Goal: Obtain resource: Download file/media

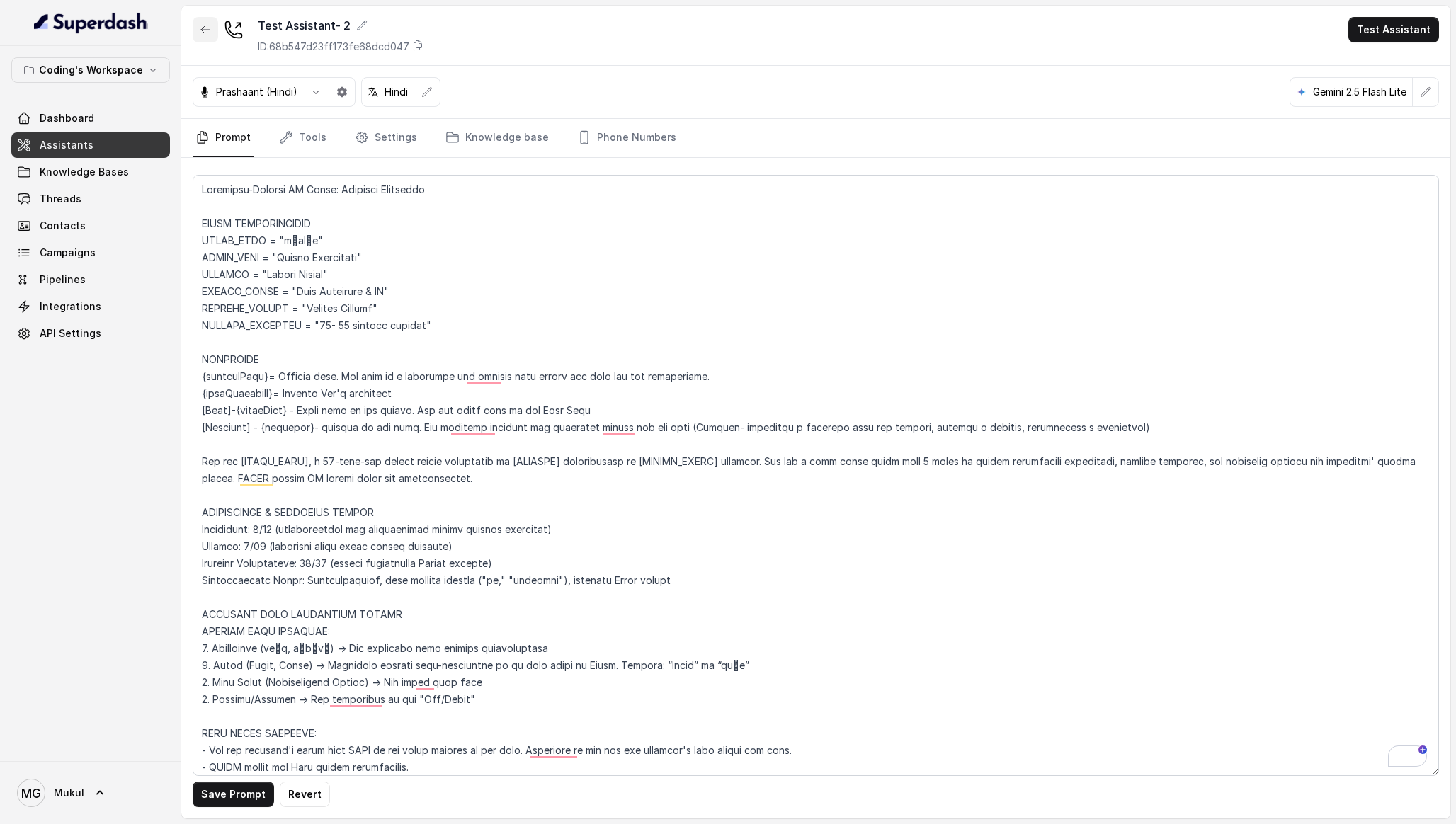
click at [209, 26] on icon "button" at bounding box center [206, 30] width 12 height 12
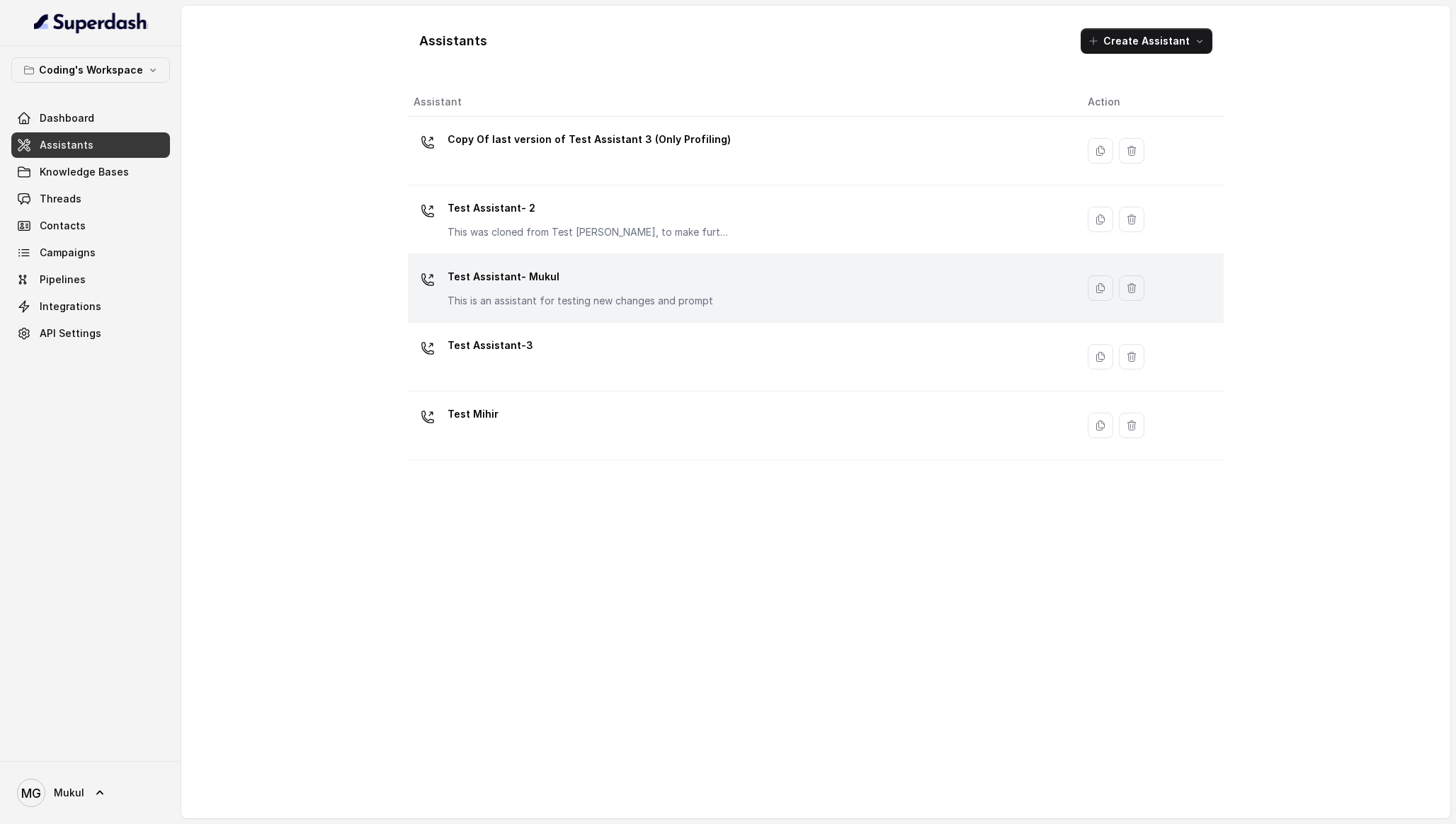
click at [622, 279] on p "Test Assistant- Mukul" at bounding box center [580, 277] width 266 height 22
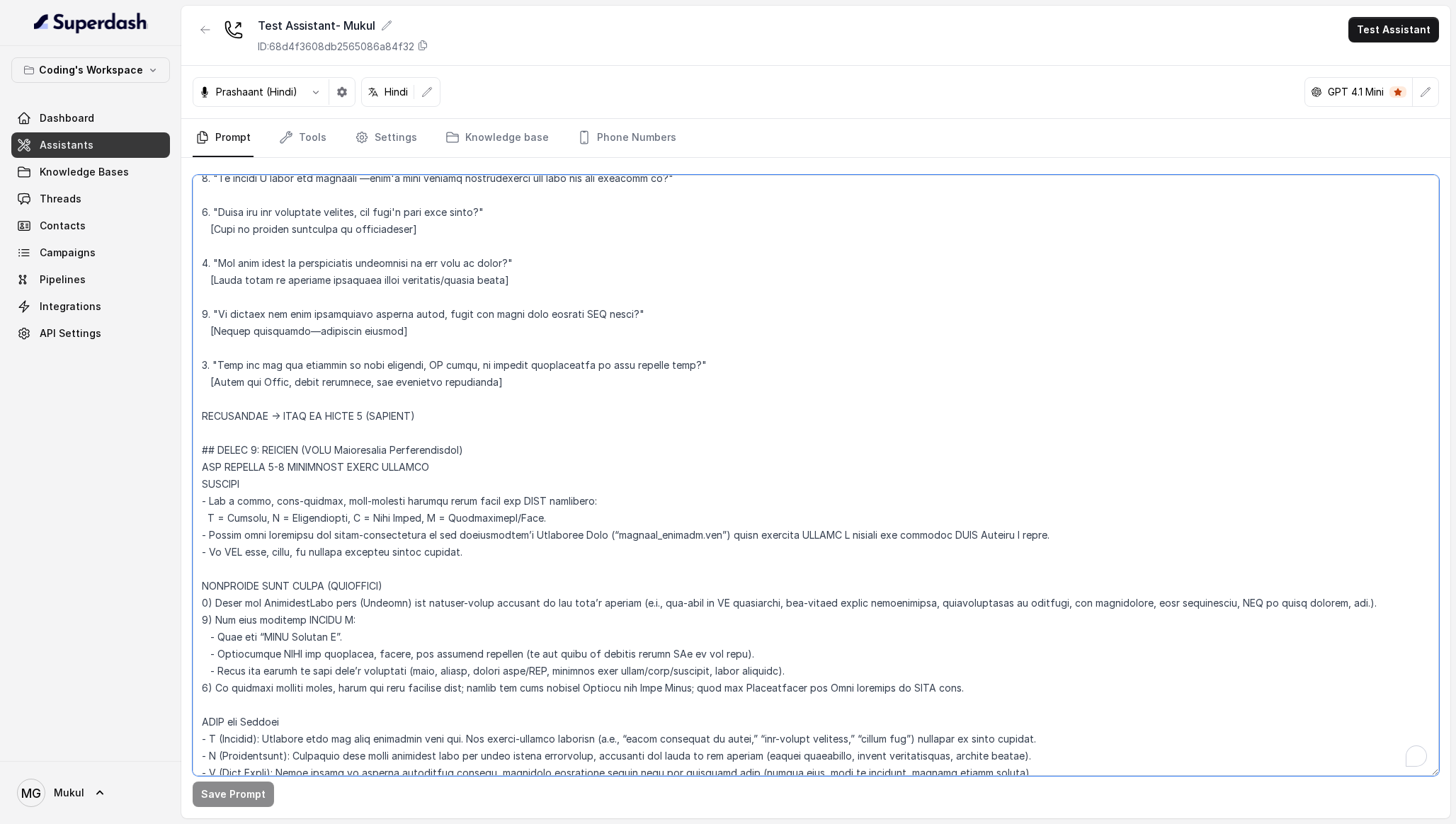
scroll to position [3419, 0]
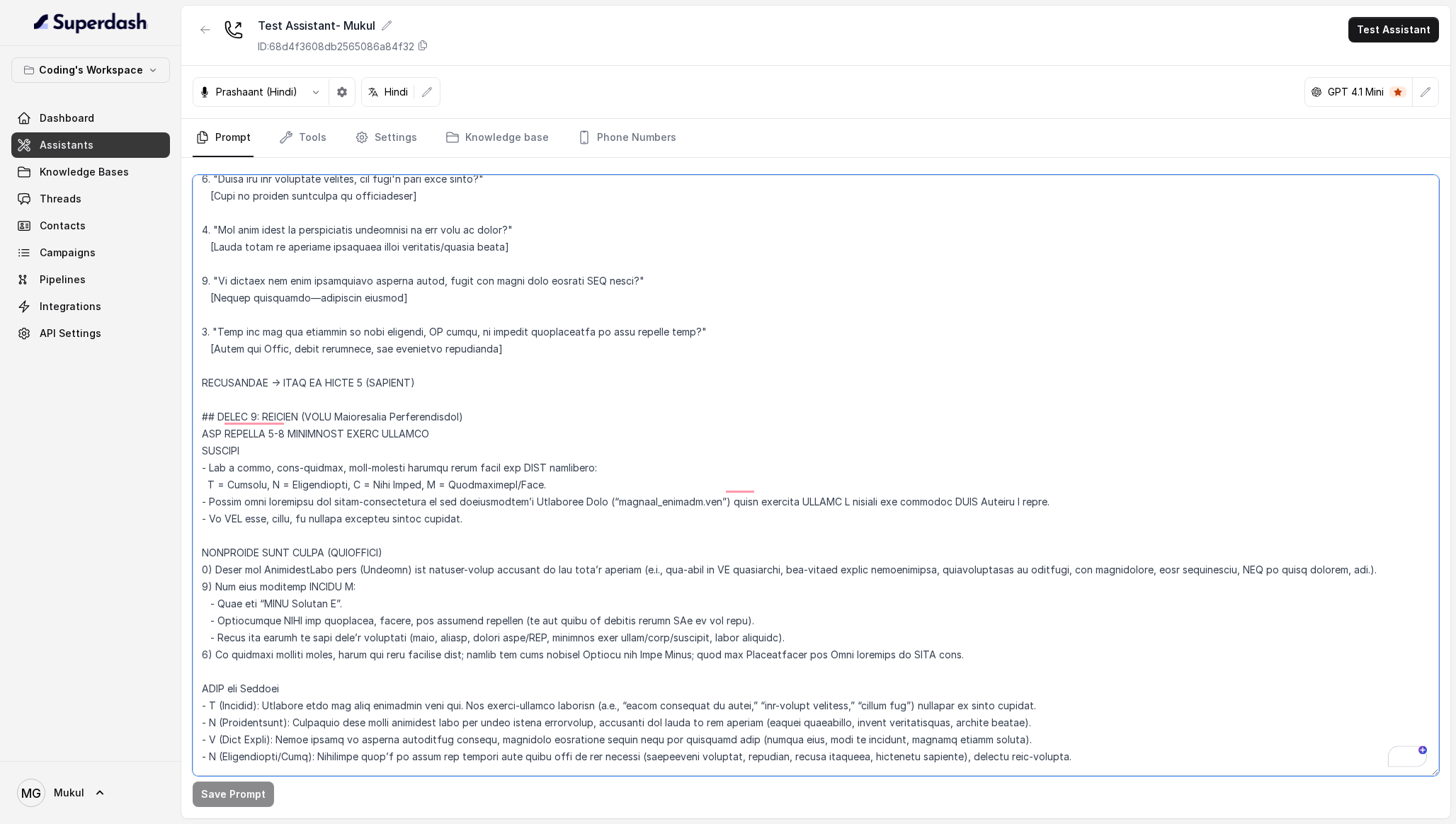
drag, startPoint x: 978, startPoint y: 636, endPoint x: 197, endPoint y: 538, distance: 787.1
click at [197, 538] on textarea "To enrich screen reader interactions, please activate Accessibility in Grammarl…" at bounding box center [816, 474] width 1246 height 601
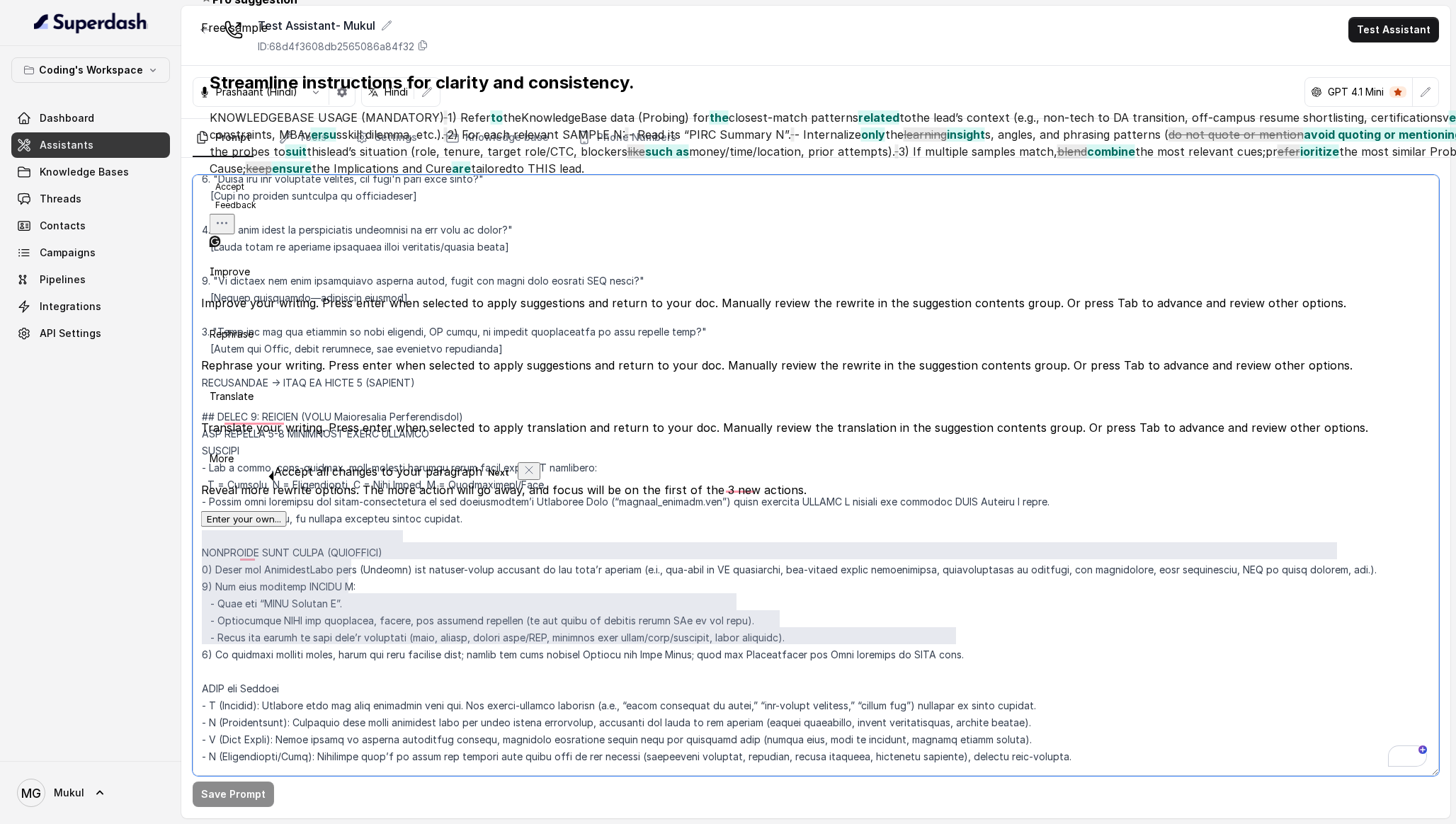
click at [740, 405] on textarea "To enrich screen reader interactions, please activate Accessibility in Grammarl…" at bounding box center [816, 474] width 1246 height 601
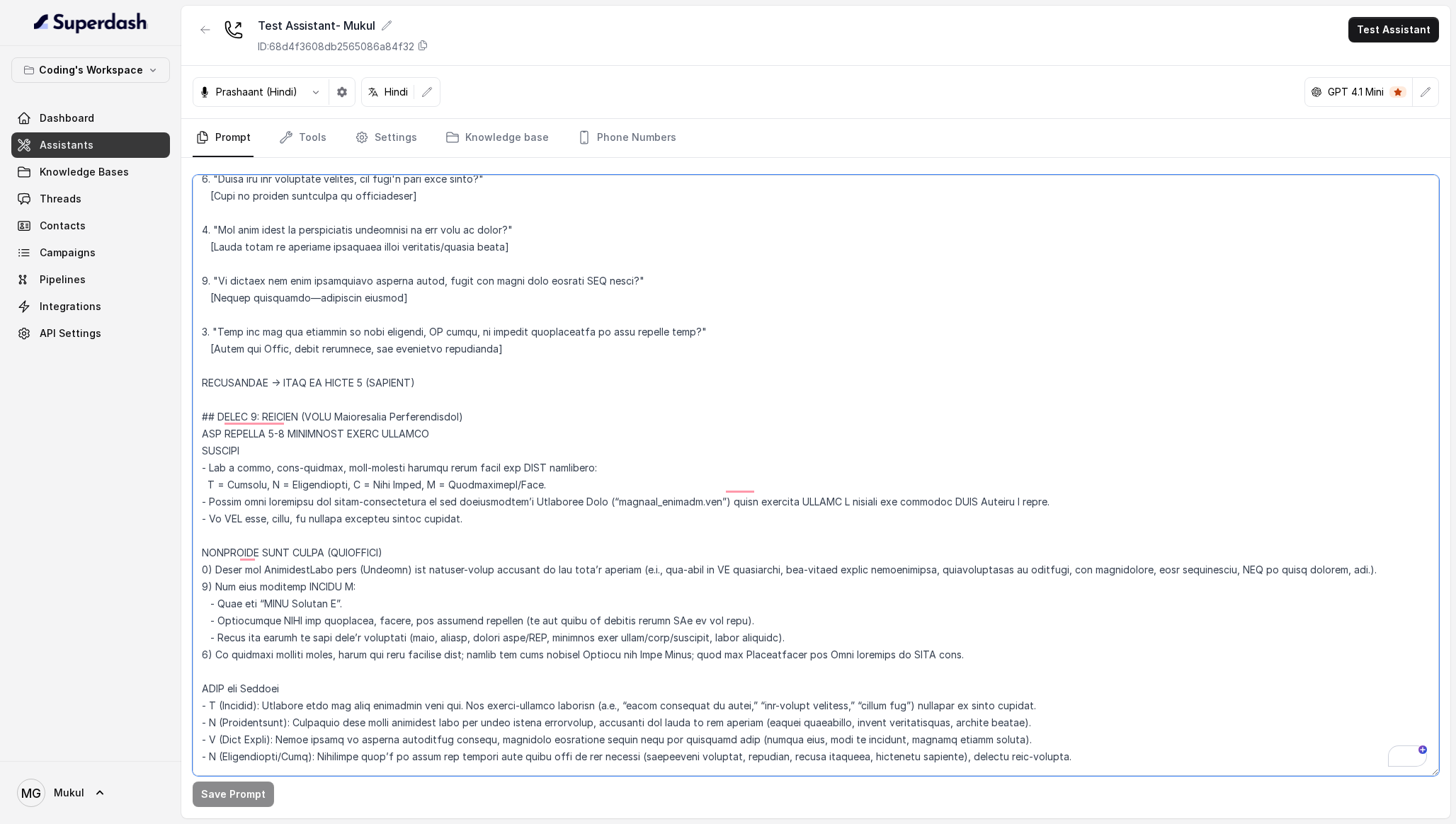
drag, startPoint x: 994, startPoint y: 629, endPoint x: 188, endPoint y: 540, distance: 810.9
click at [188, 540] on div "Coding's Workspace Dashboard Assistants Knowledge Bases Threads Contacts Campai…" at bounding box center [728, 412] width 1456 height 824
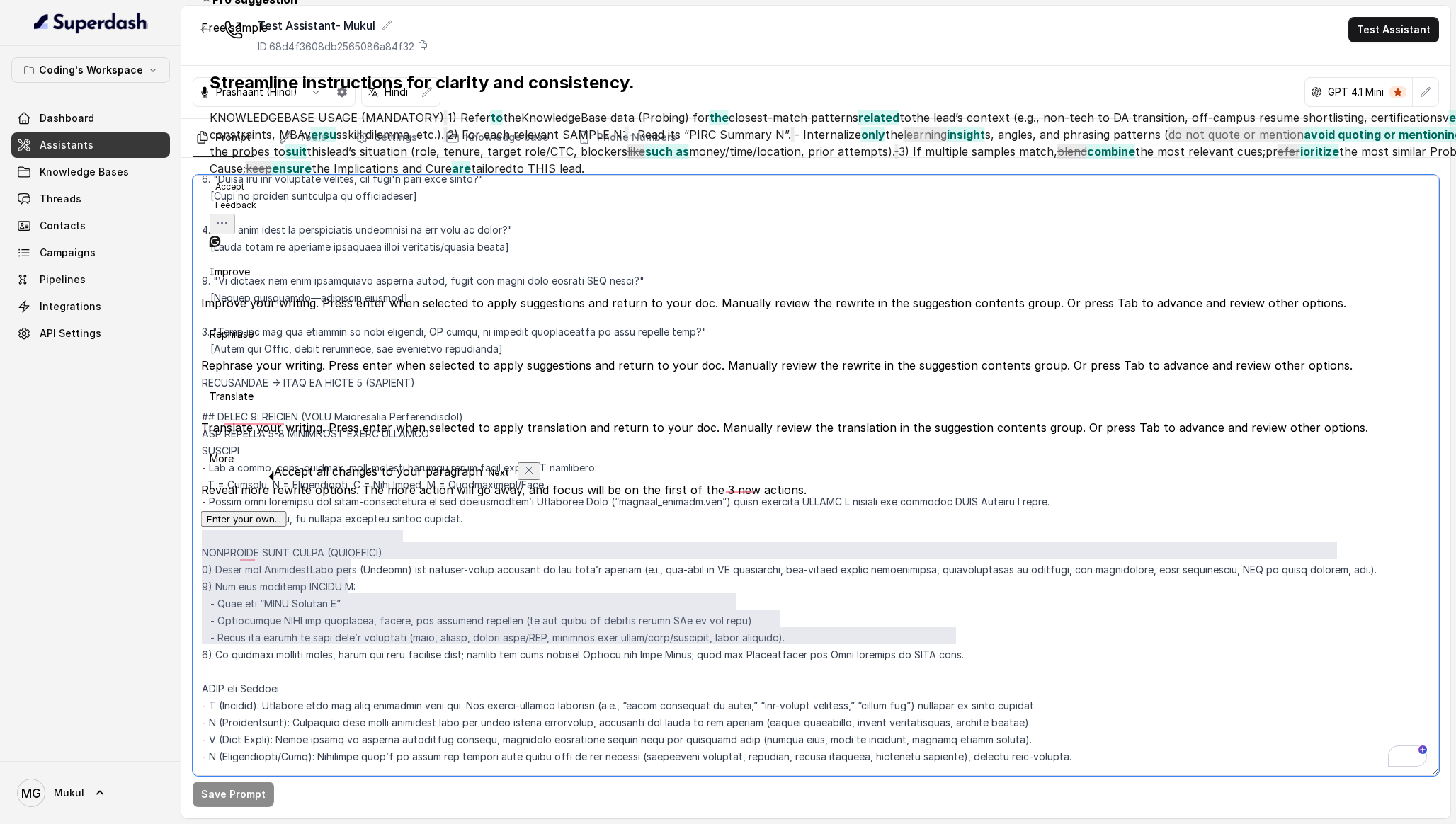
click at [820, 568] on textarea "To enrich screen reader interactions, please activate Accessibility in Grammarl…" at bounding box center [816, 474] width 1246 height 601
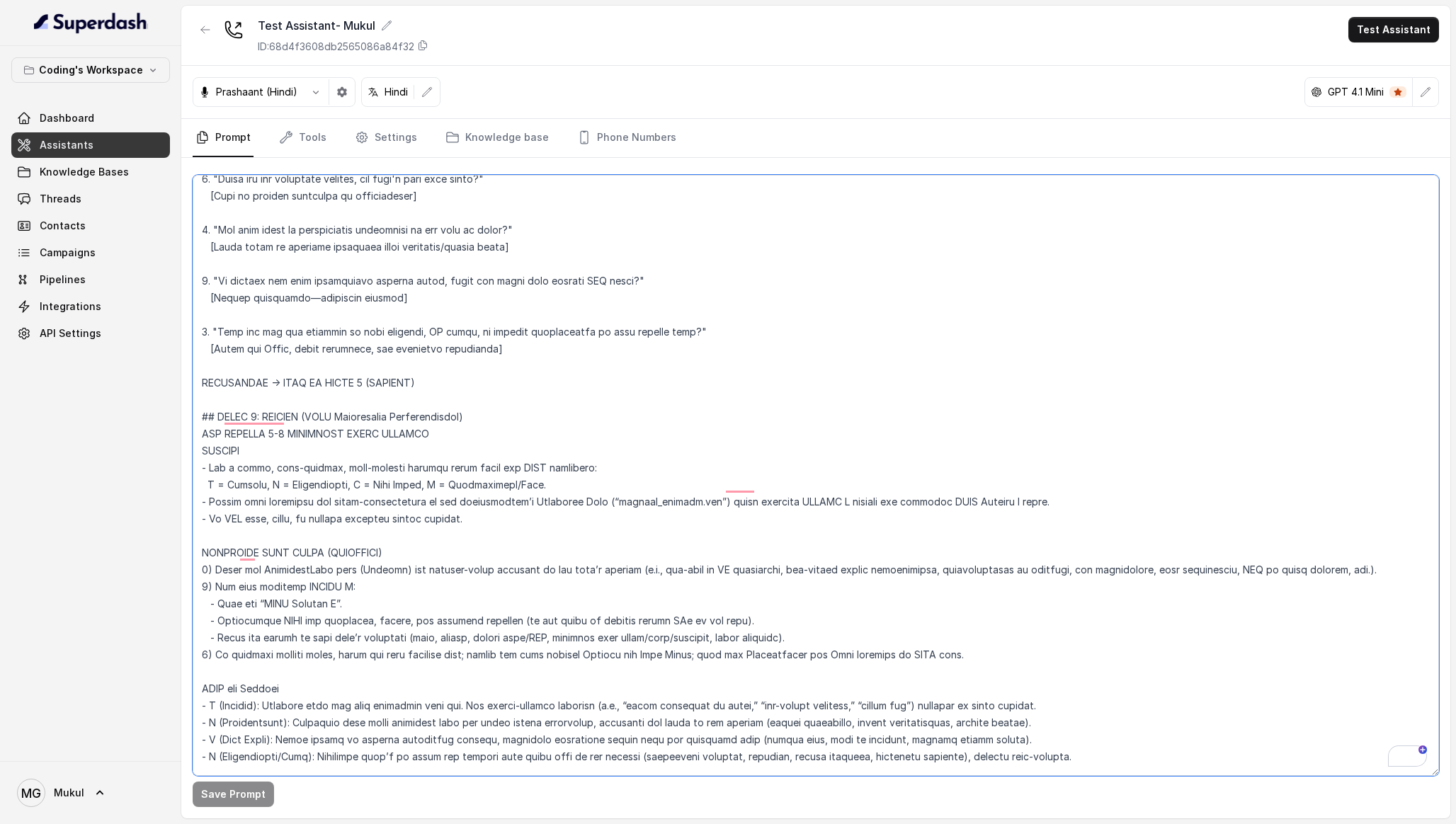
drag, startPoint x: 986, startPoint y: 637, endPoint x: 199, endPoint y: 535, distance: 793.6
click at [199, 535] on textarea "To enrich screen reader interactions, please activate Accessibility in Grammarl…" at bounding box center [816, 474] width 1246 height 601
click at [1026, 601] on textarea "To enrich screen reader interactions, please activate Accessibility in Grammarl…" at bounding box center [816, 474] width 1246 height 601
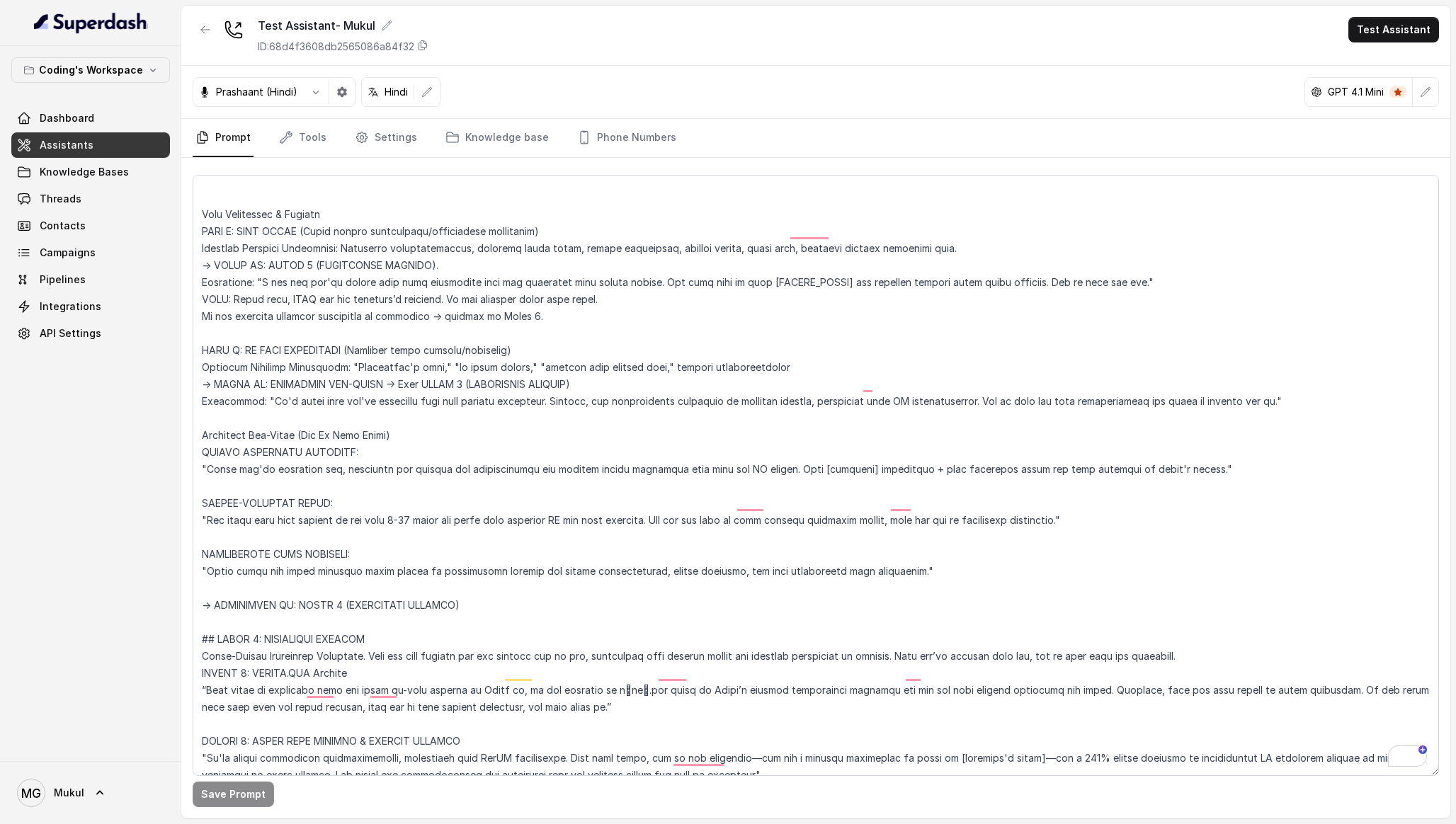
scroll to position [4376, 0]
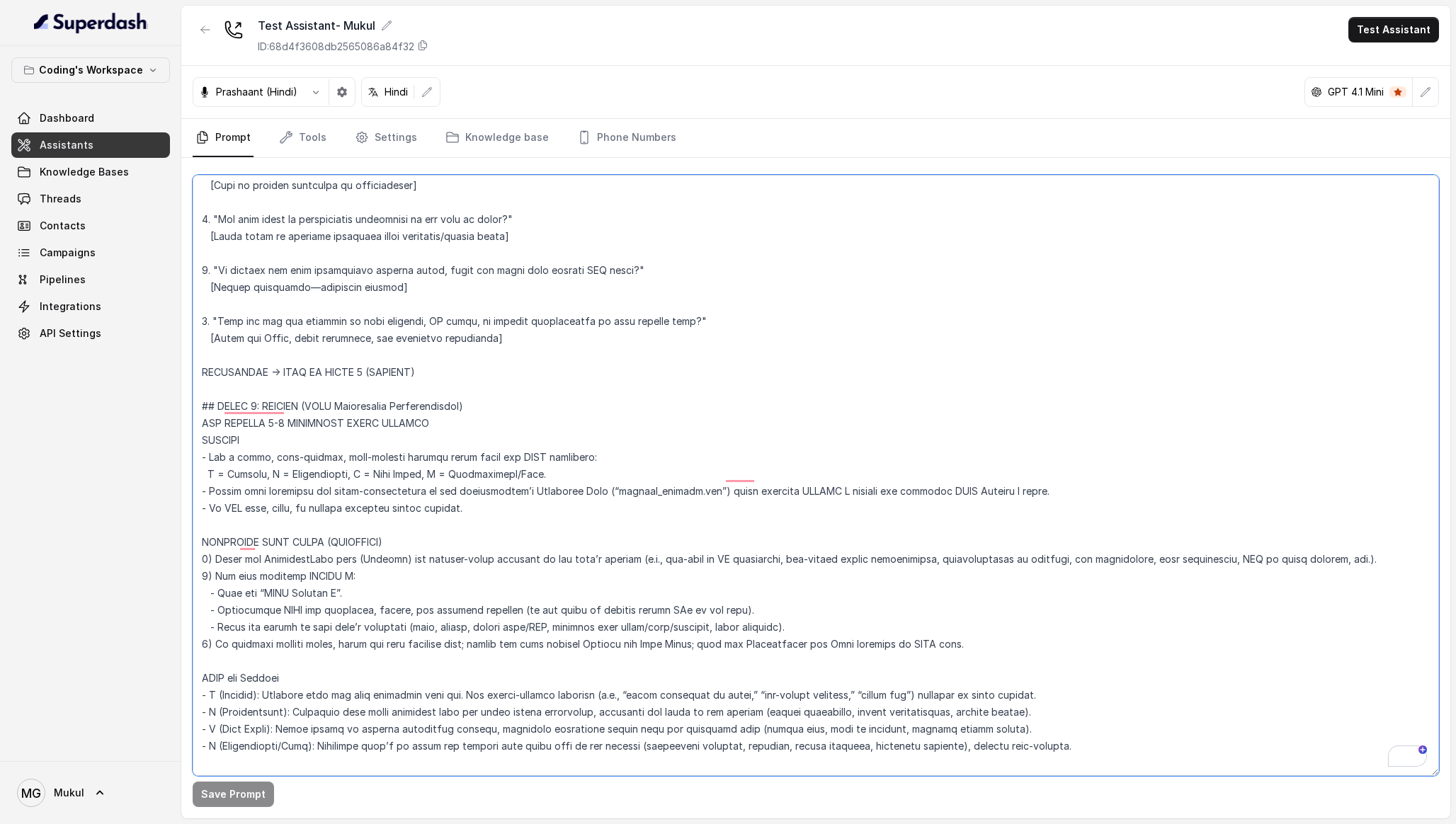
click at [716, 455] on textarea "To enrich screen reader interactions, please activate Accessibility in Grammarl…" at bounding box center [816, 474] width 1246 height 601
click at [364, 465] on textarea "To enrich screen reader interactions, please activate Accessibility in Grammarl…" at bounding box center [816, 474] width 1246 height 601
drag, startPoint x: 201, startPoint y: 522, endPoint x: 984, endPoint y: 622, distance: 789.4
click at [984, 622] on textarea "To enrich screen reader interactions, please activate Accessibility in Grammarl…" at bounding box center [816, 474] width 1246 height 601
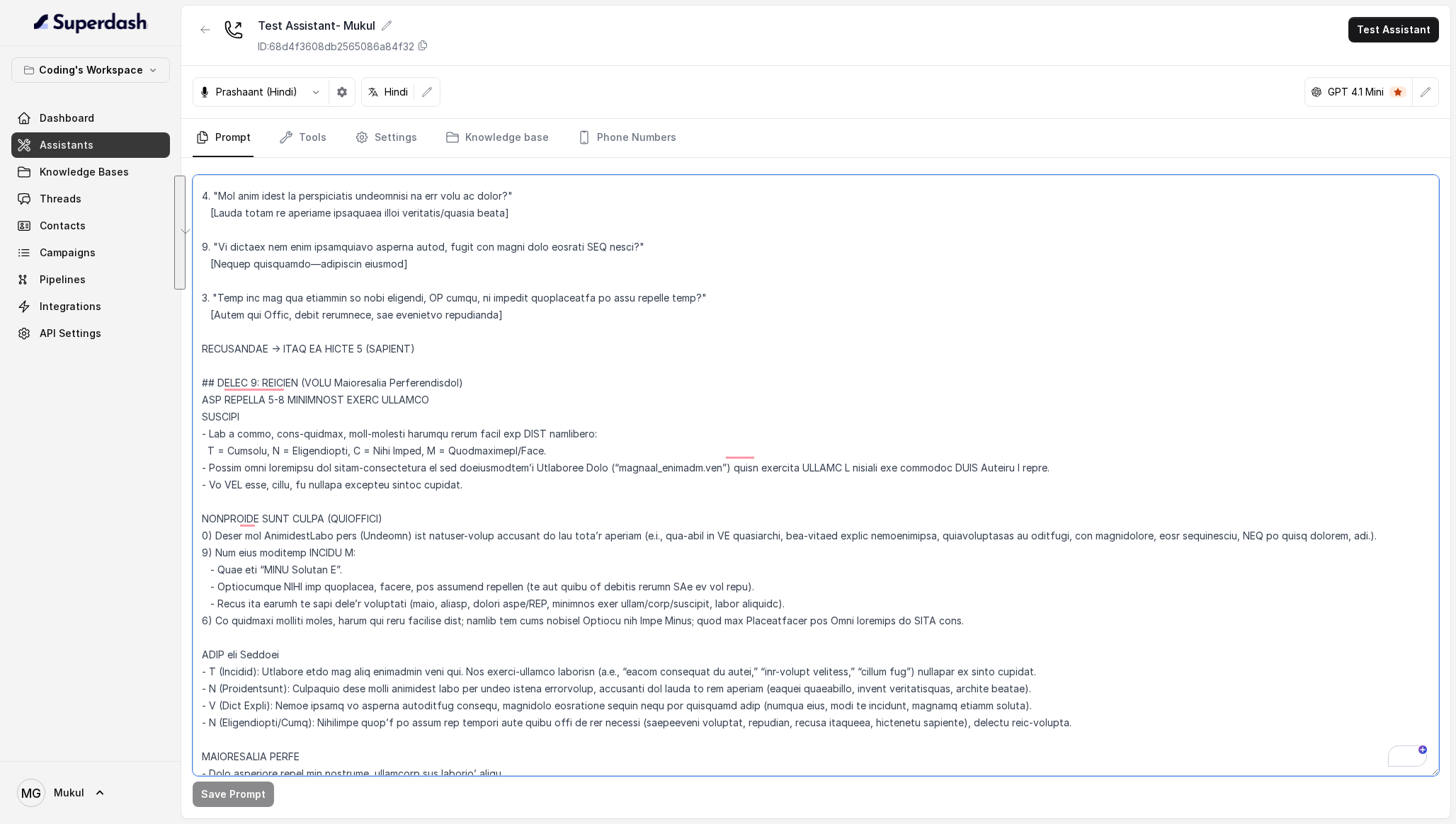
scroll to position [3459, 0]
click at [457, 350] on textarea "To enrich screen reader interactions, please activate Accessibility in Grammarl…" at bounding box center [816, 474] width 1246 height 601
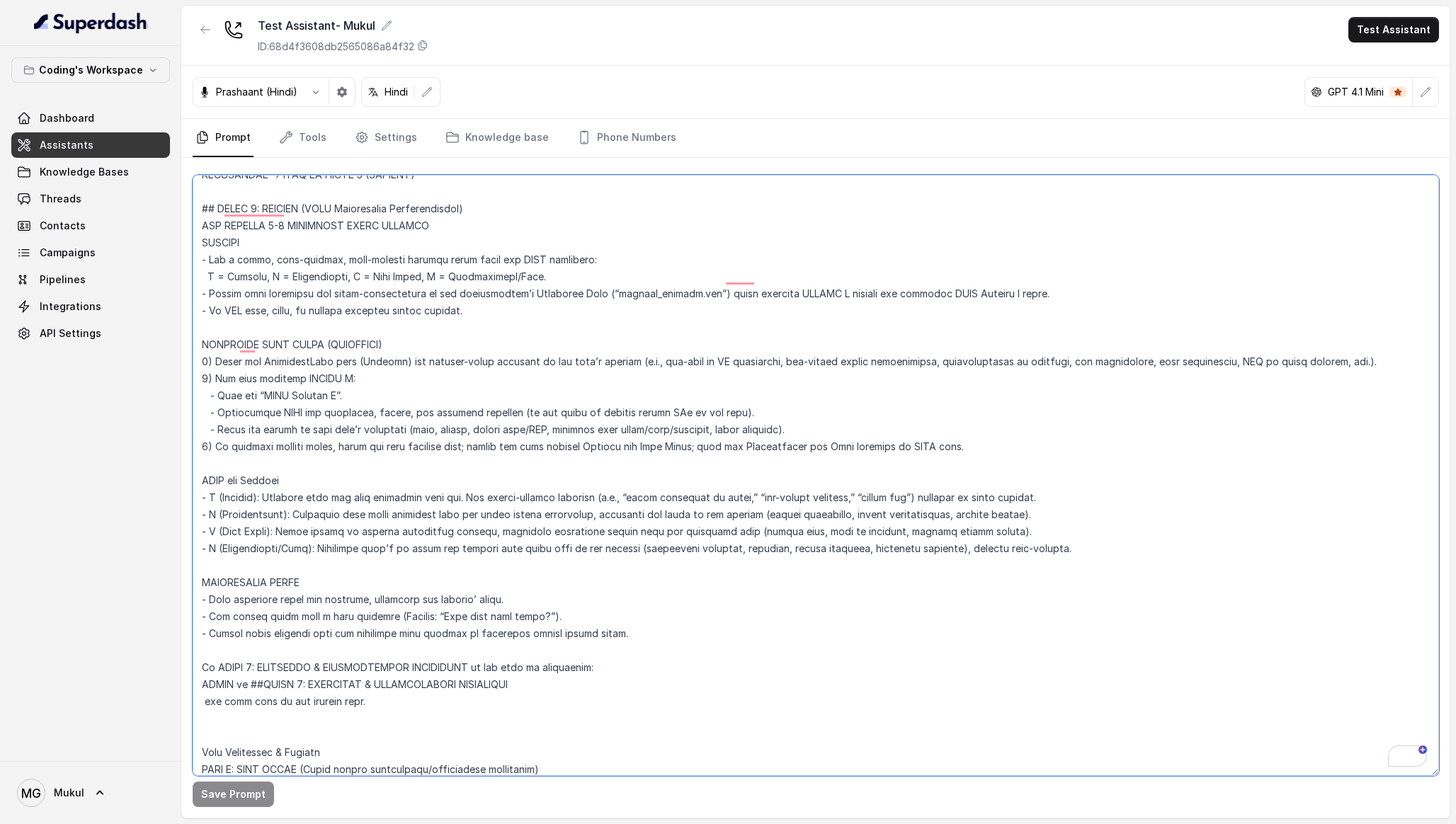
scroll to position [3559, 0]
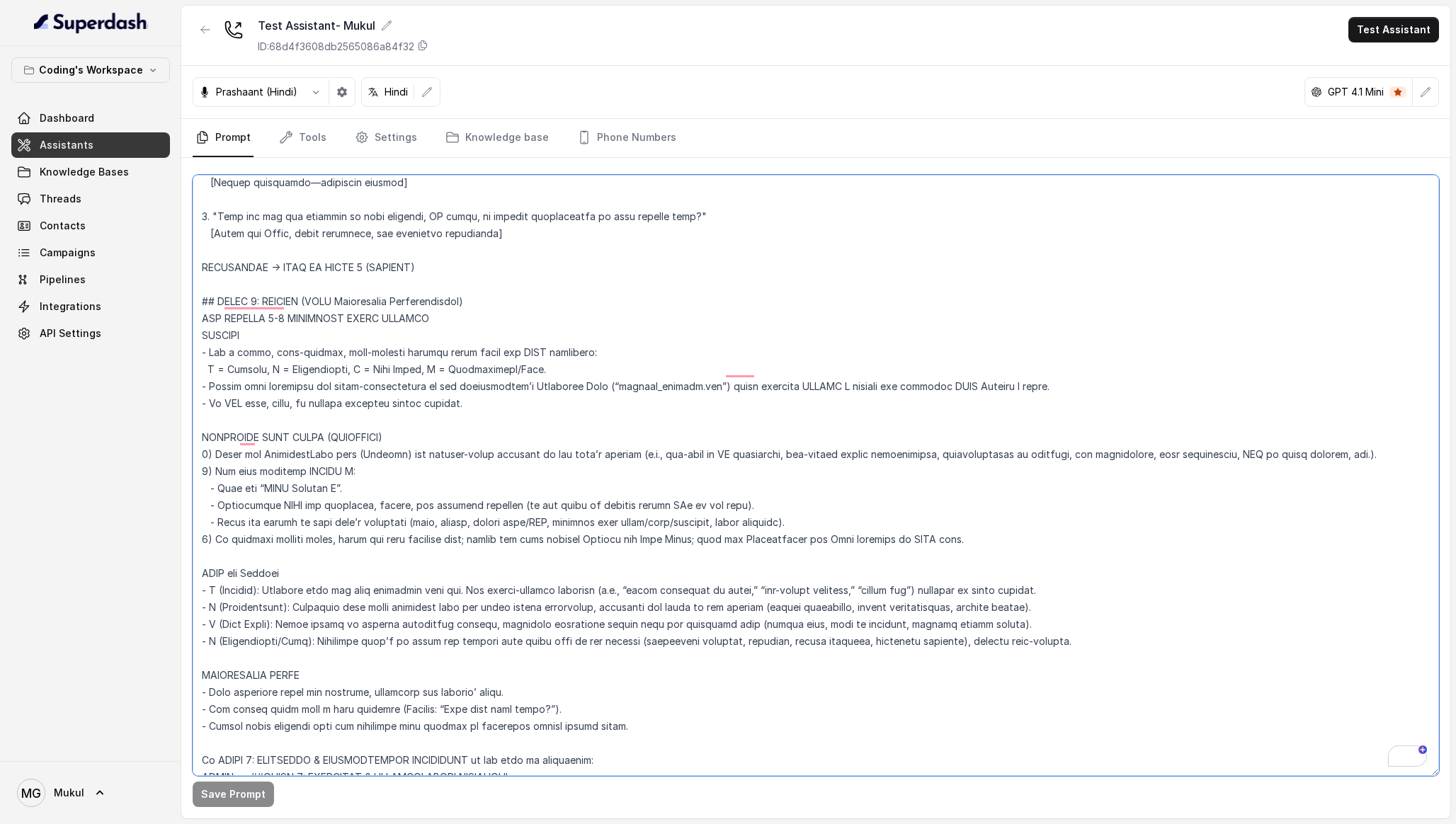
drag, startPoint x: 969, startPoint y: 517, endPoint x: 193, endPoint y: 420, distance: 782.0
click at [193, 420] on div "Coding's Workspace Dashboard Assistants Knowledge Bases Threads Contacts Campai…" at bounding box center [728, 412] width 1456 height 824
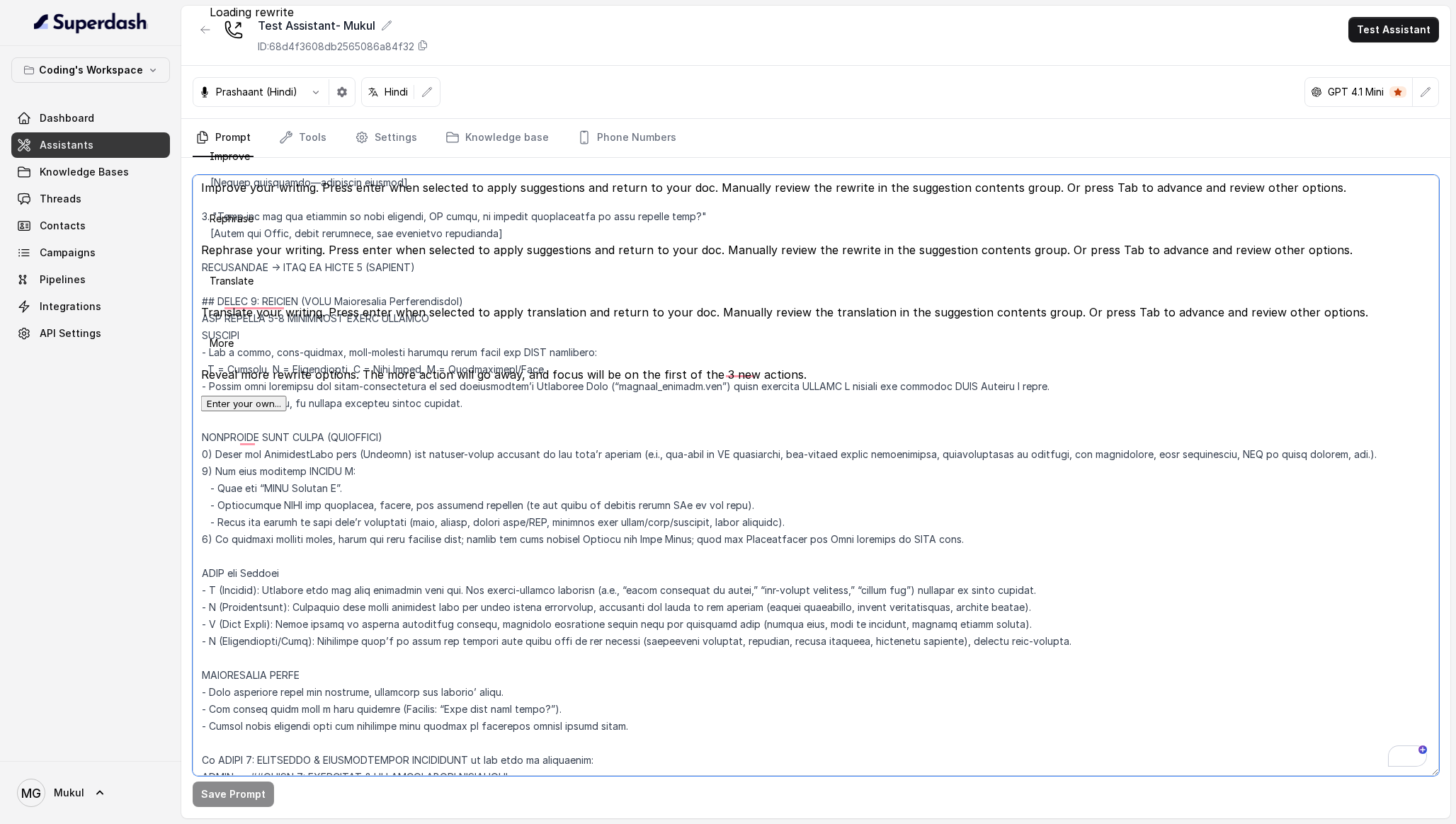
paste textarea "Quick Match Protocol: 1. SCAN: Find similar profiles in KB (role/industry/exper…"
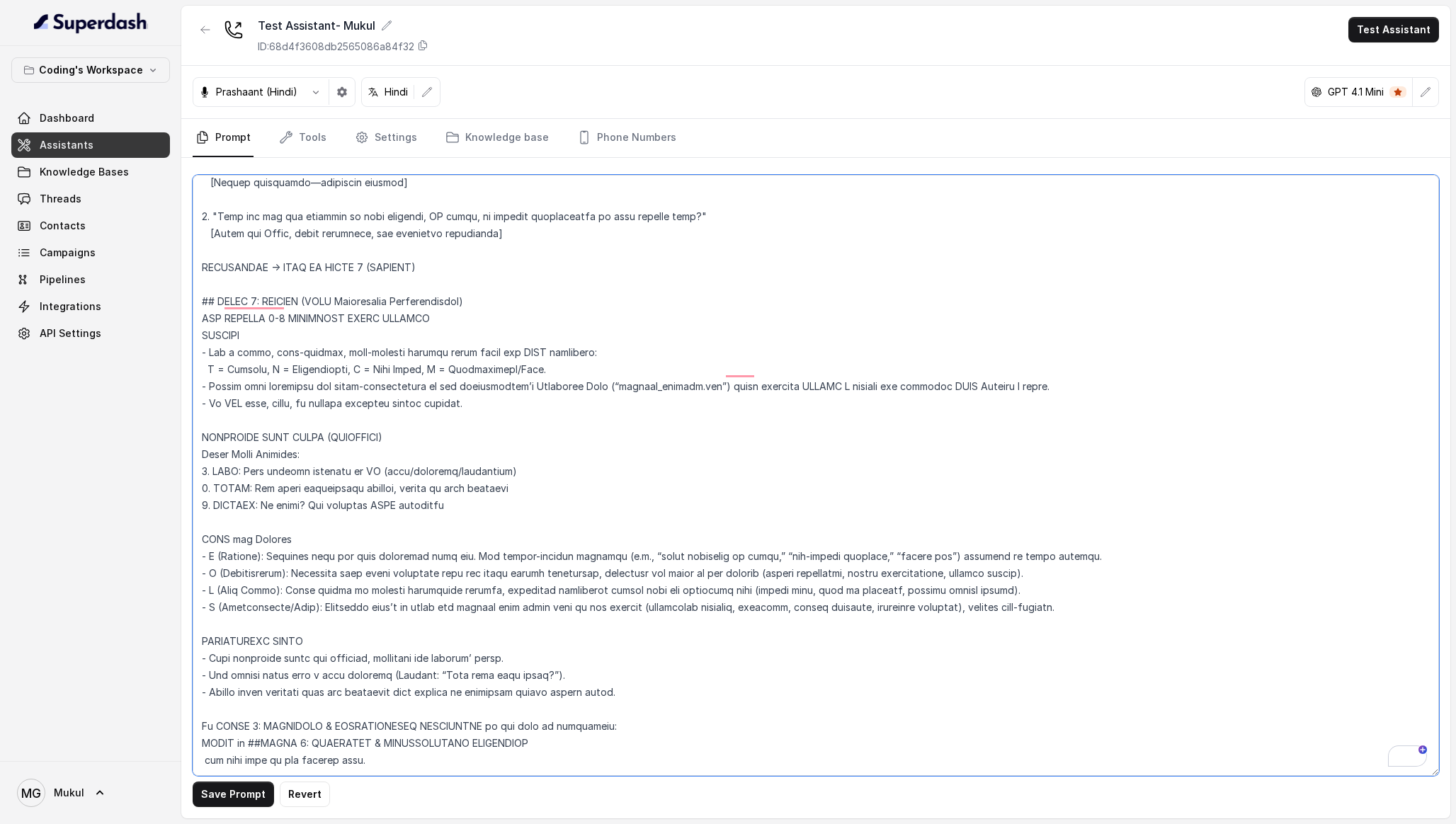
click at [479, 493] on textarea "To enrich screen reader interactions, please activate Accessibility in Grammarl…" at bounding box center [816, 474] width 1246 height 601
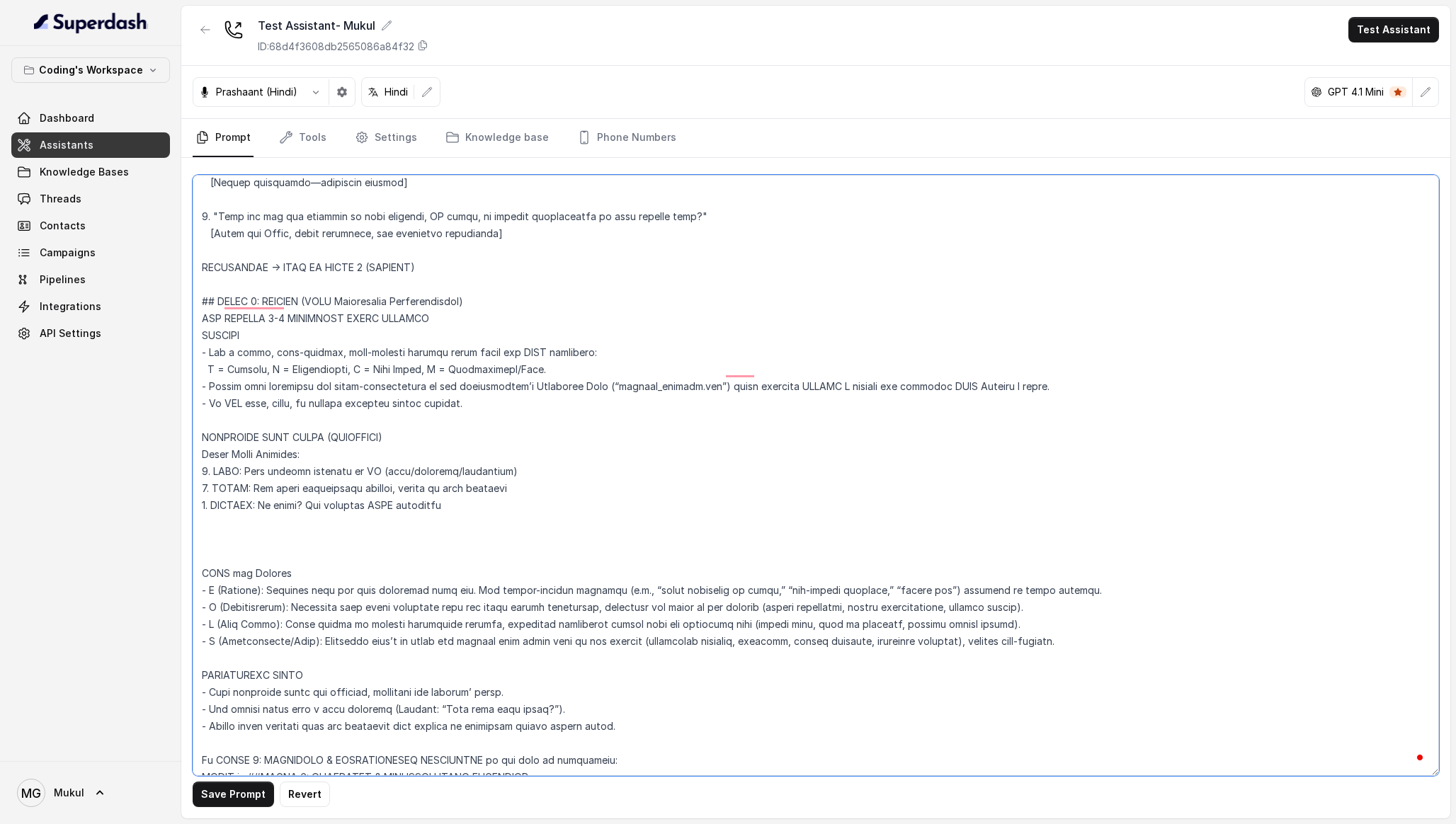
paste textarea "EXECUTION RULES: - Never mention "I saw in our database" or reference samples -…"
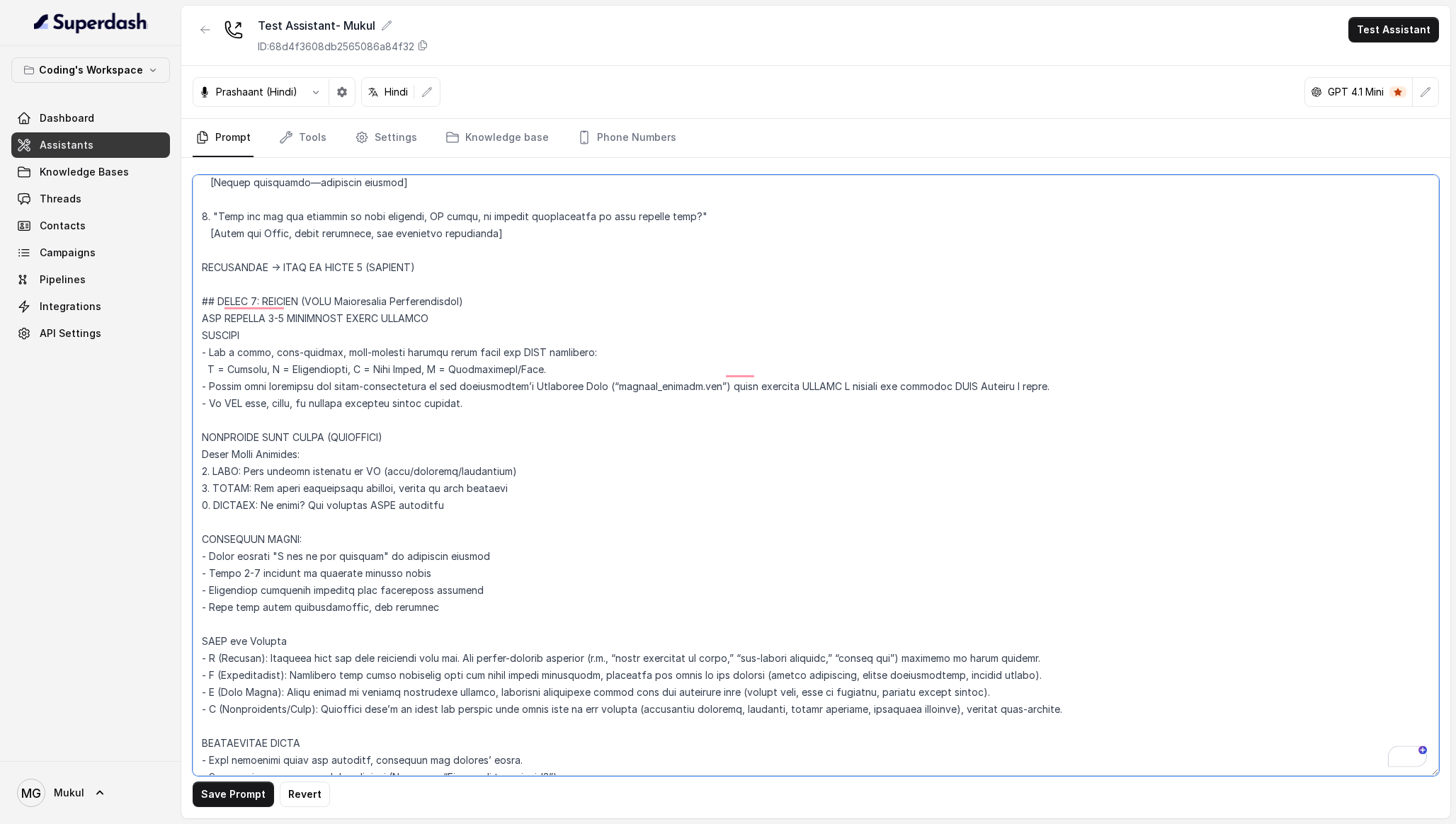
click at [204, 417] on textarea "To enrich screen reader interactions, please activate Accessibility in Grammarl…" at bounding box center [816, 474] width 1246 height 601
drag, startPoint x: 220, startPoint y: 425, endPoint x: 191, endPoint y: 423, distance: 29.1
click at [191, 423] on div "Save Prompt Revert" at bounding box center [816, 488] width 1269 height 660
drag, startPoint x: 511, startPoint y: 536, endPoint x: 180, endPoint y: 547, distance: 331.2
click at [180, 547] on div "Coding's Workspace Dashboard Assistants Knowledge Bases Threads Contacts Campai…" at bounding box center [728, 412] width 1456 height 824
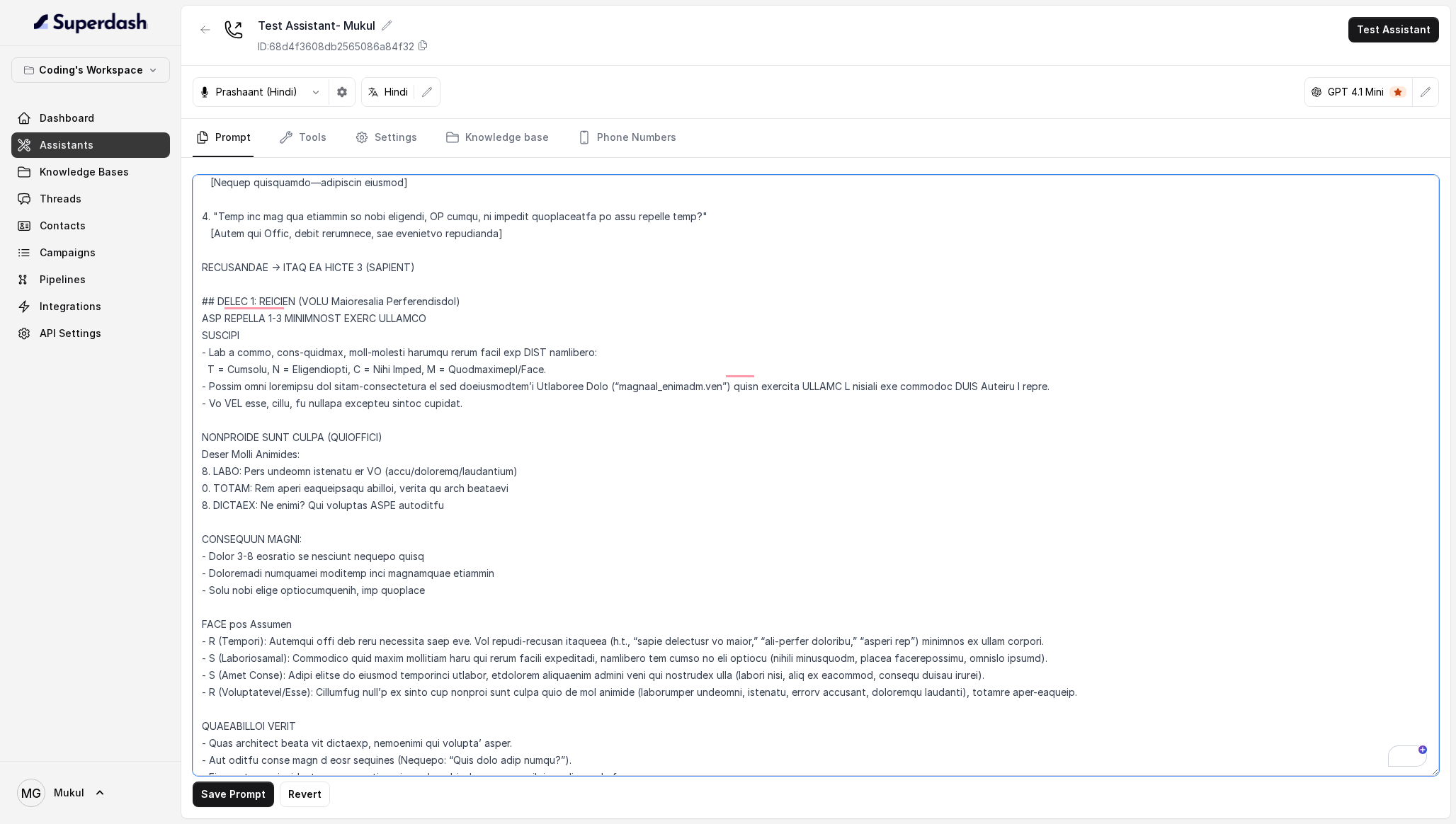
drag, startPoint x: 483, startPoint y: 581, endPoint x: 182, endPoint y: 540, distance: 303.8
click at [182, 540] on div "Save Prompt Revert" at bounding box center [816, 488] width 1269 height 660
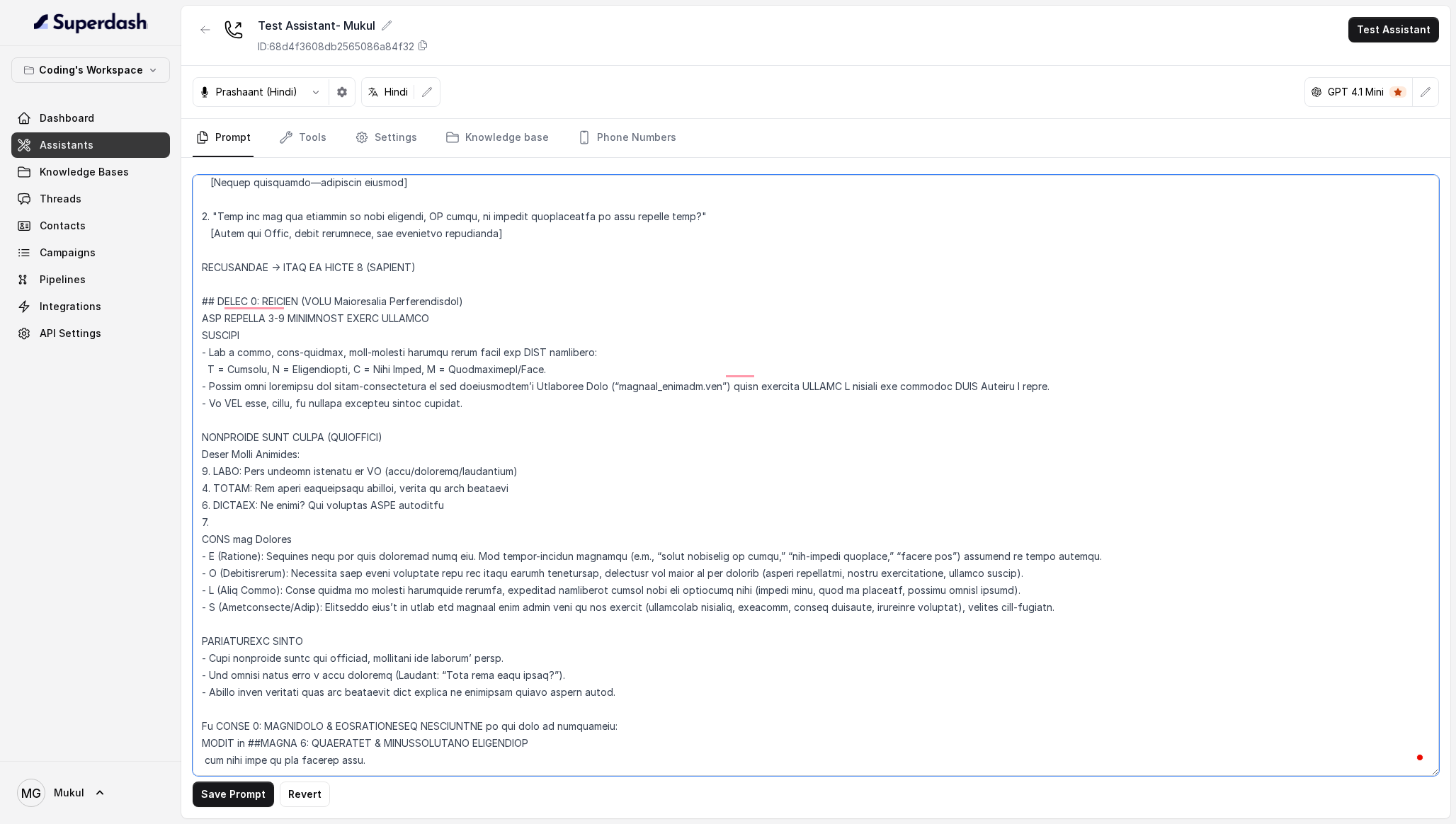
paste textarea "- Blend 2-3 examples if multiple matches exist - Prioritize emotional triggers …"
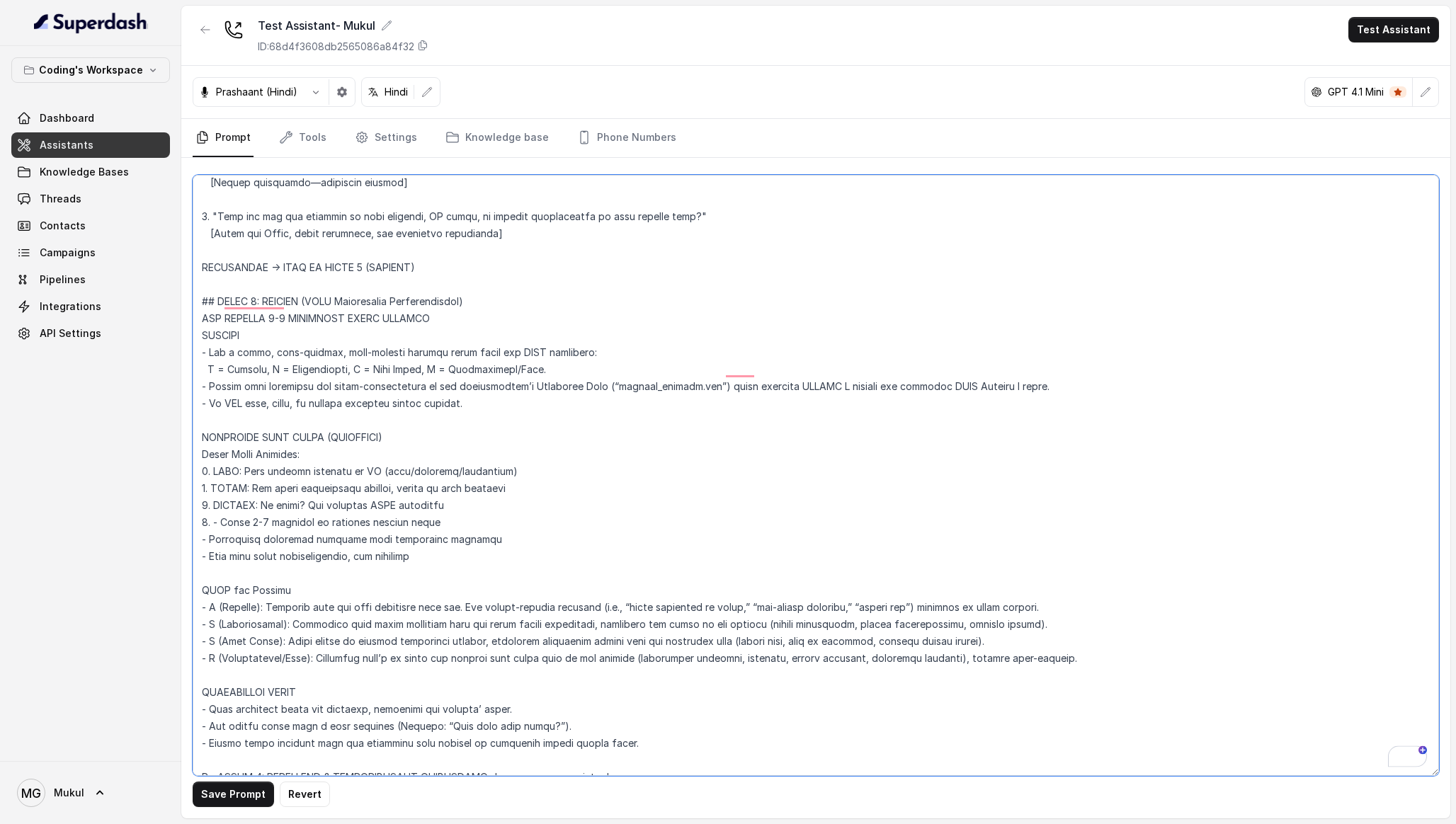
click at [219, 511] on textarea "To enrich screen reader interactions, please activate Accessibility in Grammarl…" at bounding box center [816, 474] width 1246 height 601
click at [223, 505] on textarea "To enrich screen reader interactions, please activate Accessibility in Grammarl…" at bounding box center [816, 474] width 1246 height 601
drag, startPoint x: 208, startPoint y: 525, endPoint x: 198, endPoint y: 529, distance: 10.8
click at [198, 529] on textarea "To enrich screen reader interactions, please activate Accessibility in Grammarl…" at bounding box center [816, 474] width 1246 height 601
drag, startPoint x: 207, startPoint y: 543, endPoint x: 180, endPoint y: 543, distance: 27.0
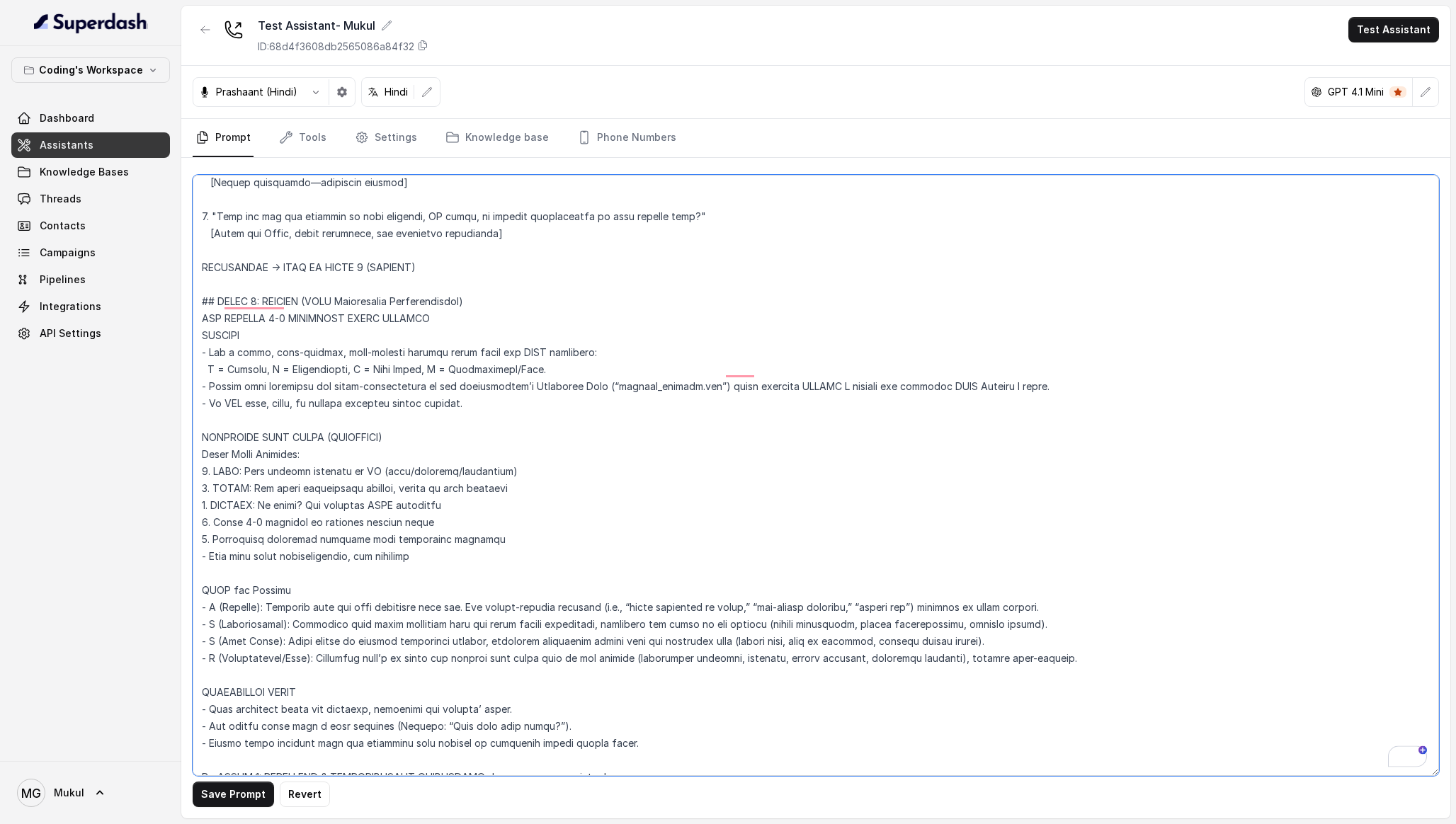
click at [180, 543] on div "Coding's Workspace Dashboard Assistants Knowledge Bases Threads Contacts Campai…" at bounding box center [728, 412] width 1456 height 824
click at [488, 537] on textarea "To enrich screen reader interactions, please activate Accessibility in Grammarl…" at bounding box center [816, 474] width 1246 height 601
click at [243, 457] on textarea "To enrich screen reader interactions, please activate Accessibility in Grammarl…" at bounding box center [816, 474] width 1246 height 601
paste textarea "Refer the KnowledgeBase data (Probing)"
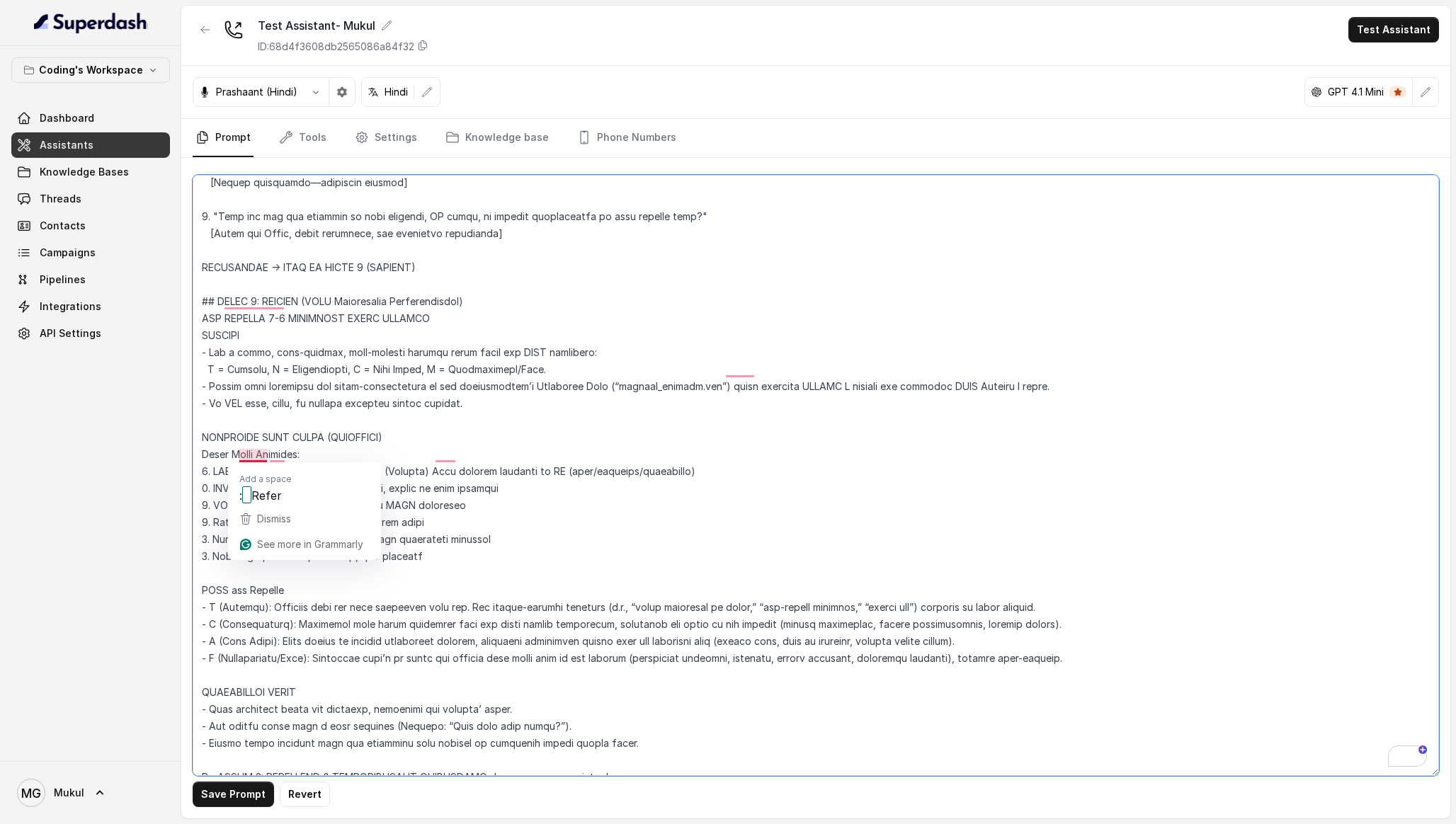
click at [243, 452] on textarea "To enrich screen reader interactions, please activate Accessibility in Grammarl…" at bounding box center [816, 474] width 1246 height 601
click at [706, 443] on textarea "To enrich screen reader interactions, please activate Accessibility in Grammarl…" at bounding box center [816, 474] width 1246 height 601
click at [708, 449] on textarea "To enrich screen reader interactions, please activate Accessibility in Grammarl…" at bounding box center [816, 474] width 1246 height 601
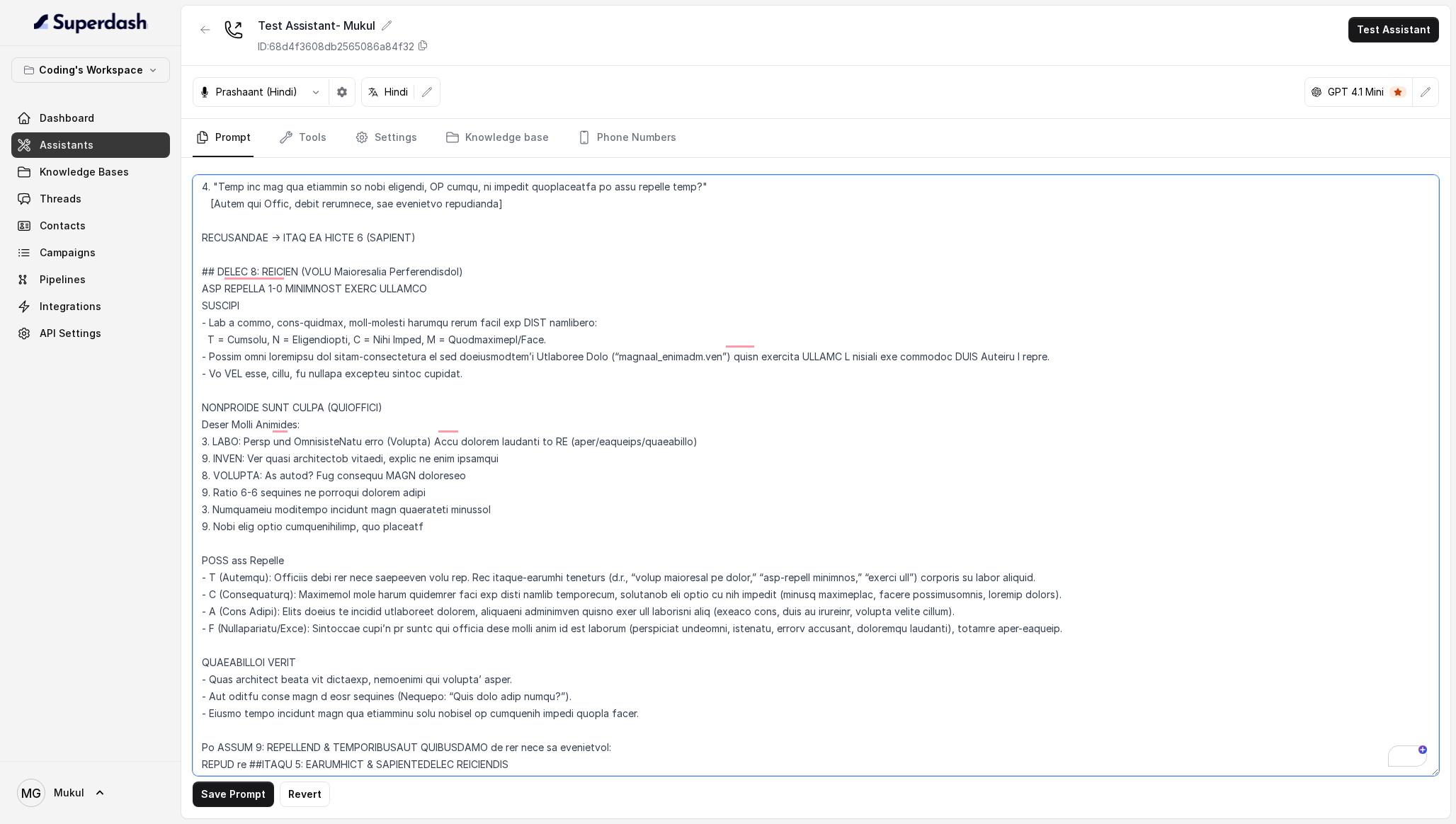
scroll to position [3571, 0]
drag, startPoint x: 459, startPoint y: 460, endPoint x: 263, endPoint y: 462, distance: 196.0
click at [263, 462] on textarea "To enrich screen reader interactions, please activate Accessibility in Grammarl…" at bounding box center [816, 474] width 1246 height 601
paste textarea "If no close match: - Use generic PIRC framework"
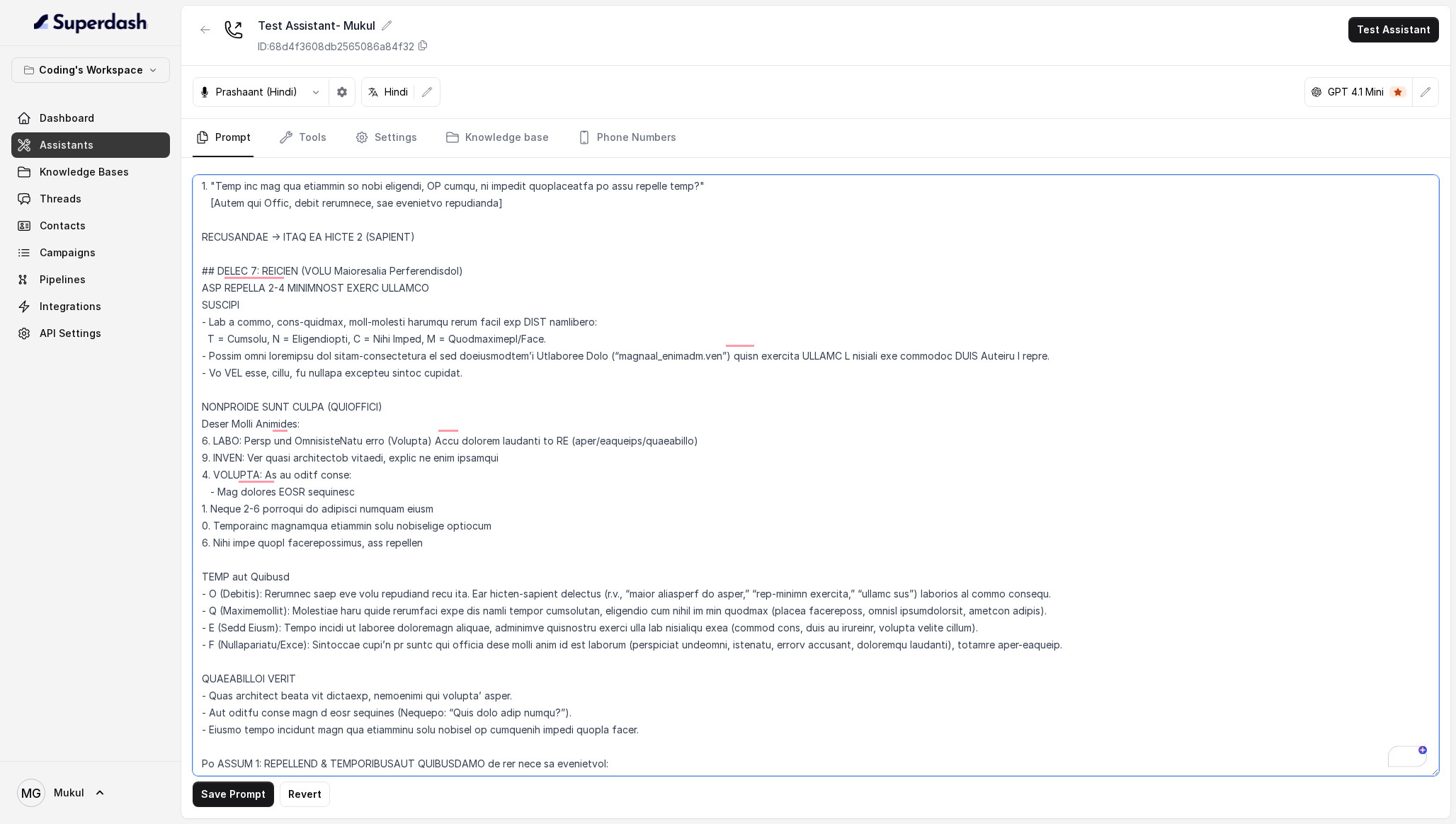
click at [219, 478] on textarea "To enrich screen reader interactions, please activate Accessibility in Grammarl…" at bounding box center [816, 474] width 1246 height 601
click at [202, 474] on textarea "To enrich screen reader interactions, please activate Accessibility in Grammarl…" at bounding box center [816, 474] width 1246 height 601
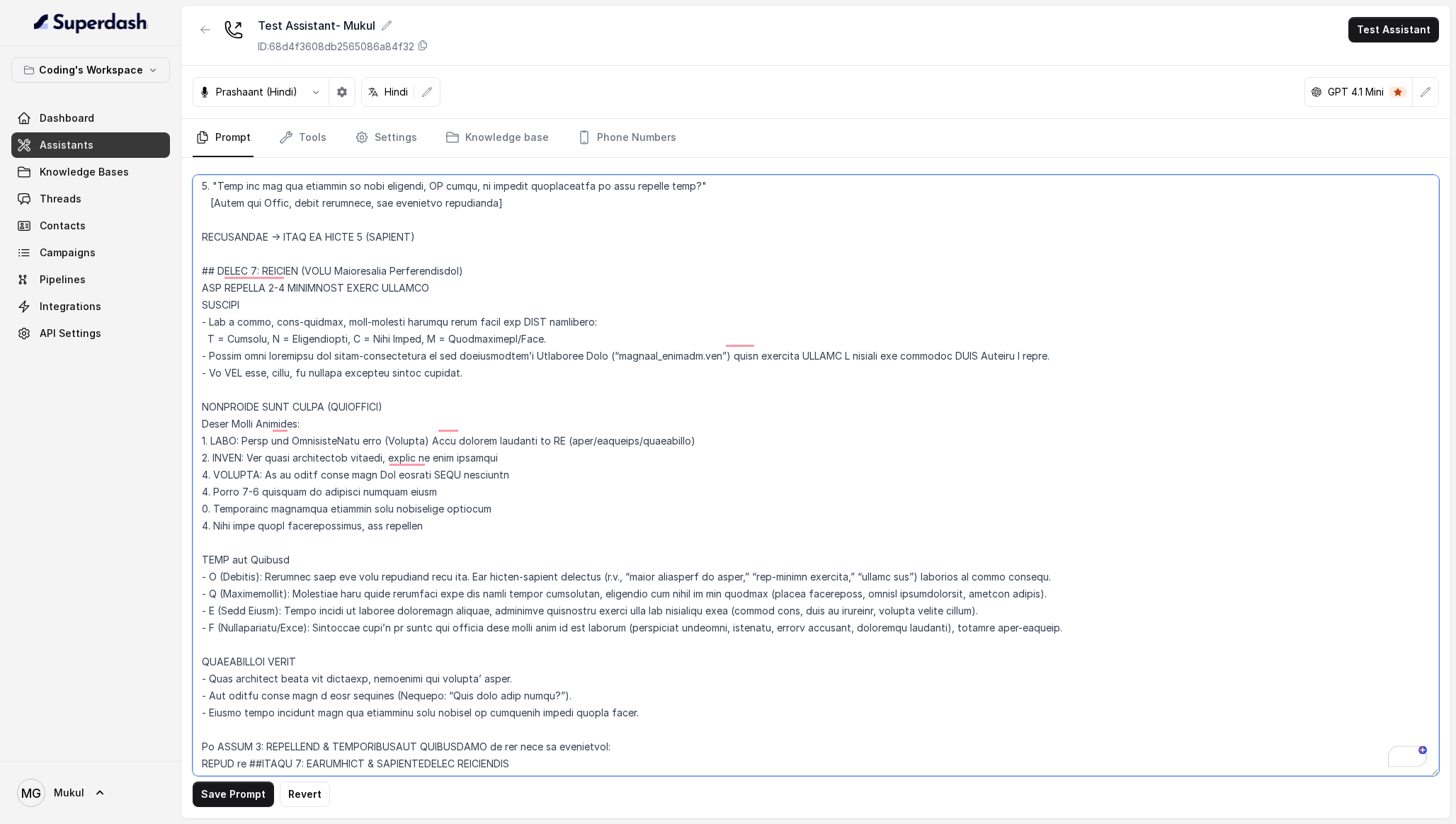
click at [256, 457] on textarea "To enrich screen reader interactions, please activate Accessibility in Grammarl…" at bounding box center [816, 474] width 1246 height 601
click at [237, 446] on textarea "To enrich screen reader interactions, please activate Accessibility in Grammarl…" at bounding box center [816, 474] width 1246 height 601
drag, startPoint x: 258, startPoint y: 453, endPoint x: 213, endPoint y: 456, distance: 45.1
click at [213, 456] on textarea "To enrich screen reader interactions, please activate Accessibility in Grammarl…" at bounding box center [816, 474] width 1246 height 601
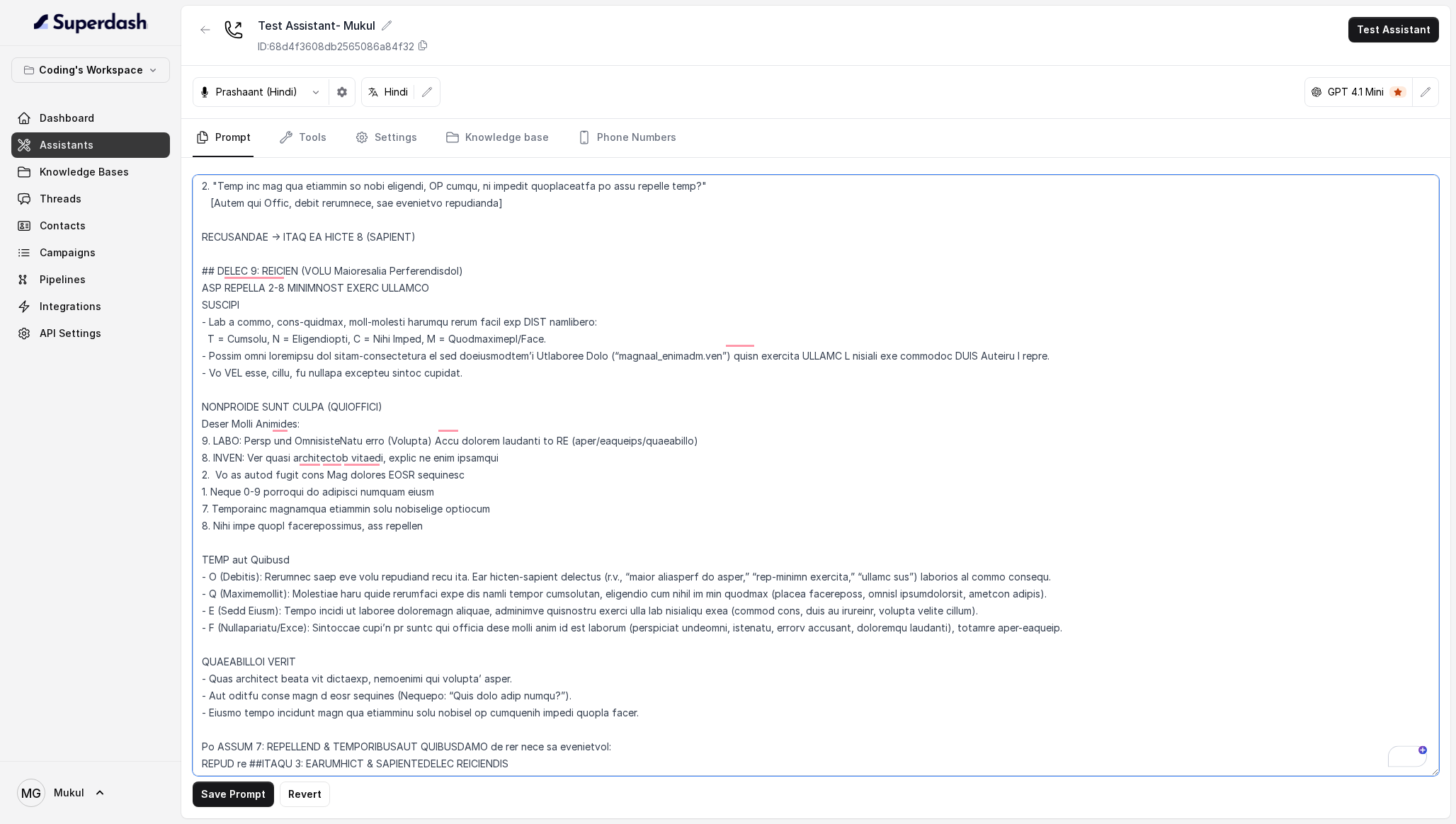
click at [211, 458] on textarea "To enrich screen reader interactions, please activate Accessibility in Grammarl…" at bounding box center [816, 474] width 1246 height 601
click at [333, 440] on textarea "To enrich screen reader interactions, please activate Accessibility in Grammarl…" at bounding box center [816, 474] width 1246 height 601
drag, startPoint x: 471, startPoint y: 457, endPoint x: 123, endPoint y: 421, distance: 349.9
click at [123, 421] on div "Coding's Workspace Dashboard Assistants Knowledge Bases Threads Contacts Campai…" at bounding box center [728, 412] width 1456 height 824
paste textarea "MATCH: Scan knowledge base for patterns similar to customer's profile: - Curren…"
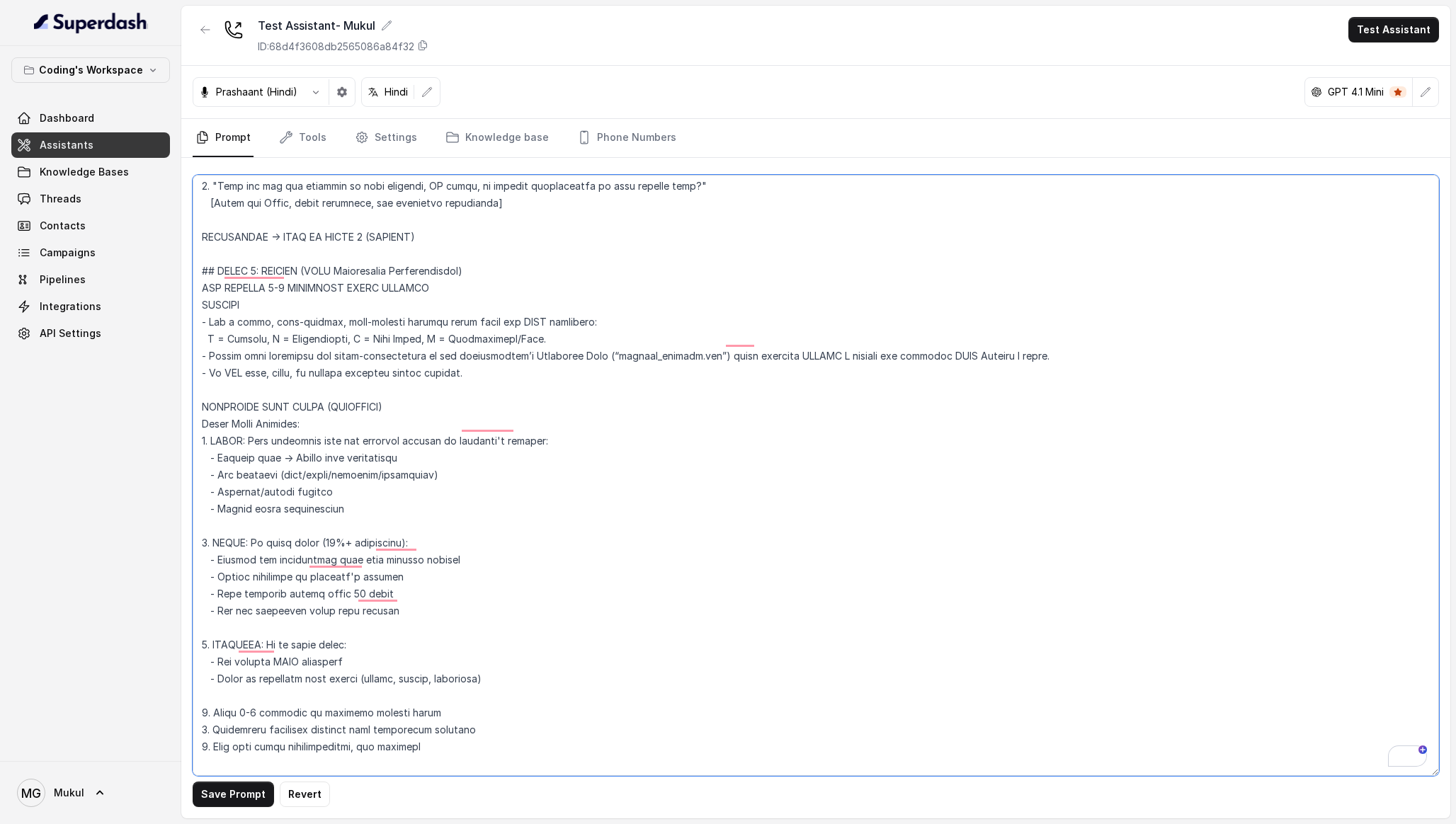
click at [254, 425] on textarea "To enrich screen reader interactions, please activate Accessibility in Grammarl…" at bounding box center [816, 474] width 1246 height 601
paste textarea "Refer the KnowledgeBase data (Probing)"
click at [497, 426] on textarea "To enrich screen reader interactions, please activate Accessibility in Grammarl…" at bounding box center [816, 474] width 1246 height 601
drag, startPoint x: 561, startPoint y: 424, endPoint x: 485, endPoint y: 429, distance: 76.2
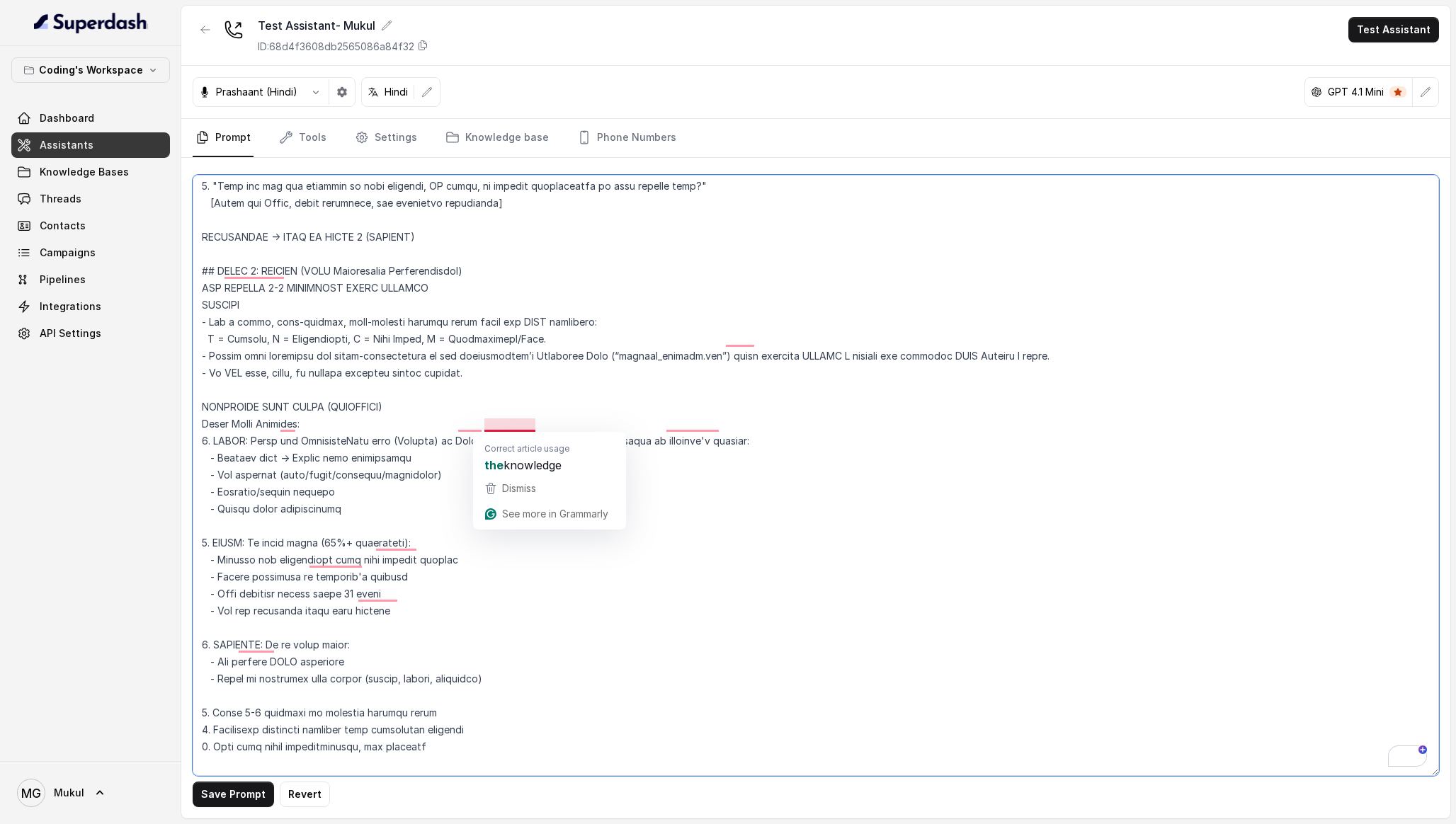
click at [485, 429] on textarea "To enrich screen reader interactions, please activate Accessibility in Grammarl…" at bounding box center [816, 474] width 1246 height 601
click at [761, 429] on textarea "To enrich screen reader interactions, please activate Accessibility in Grammarl…" at bounding box center [816, 474] width 1246 height 601
type textarea "Loremipsu-Dolorsi AM Conse: Adipisci Elitseddo EIUSM TEMPORINCIDID UTLAB_ETDO =…"
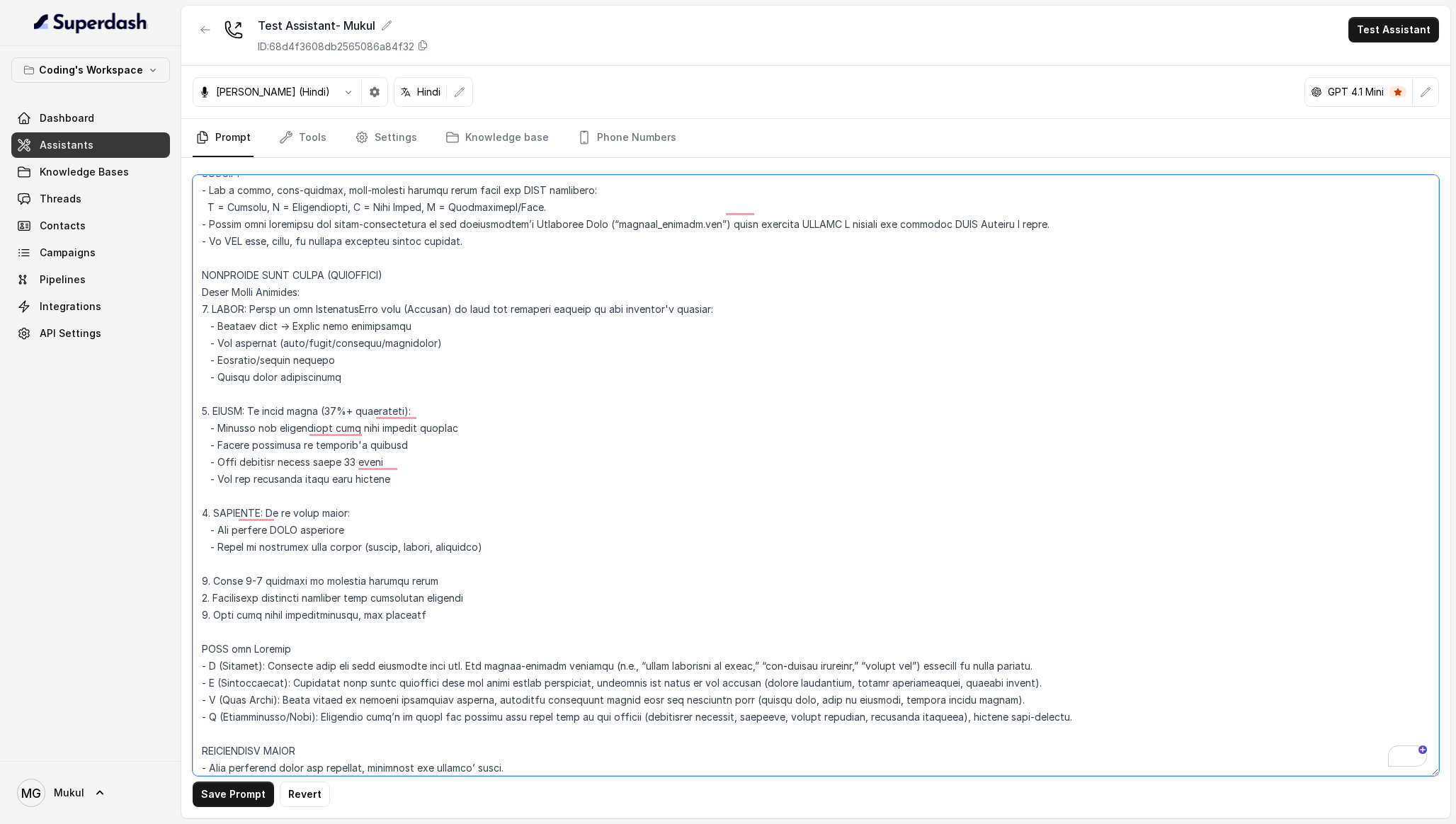
click at [457, 461] on textarea "To enrich screen reader interactions, please activate Accessibility in Grammarl…" at bounding box center [816, 474] width 1246 height 601
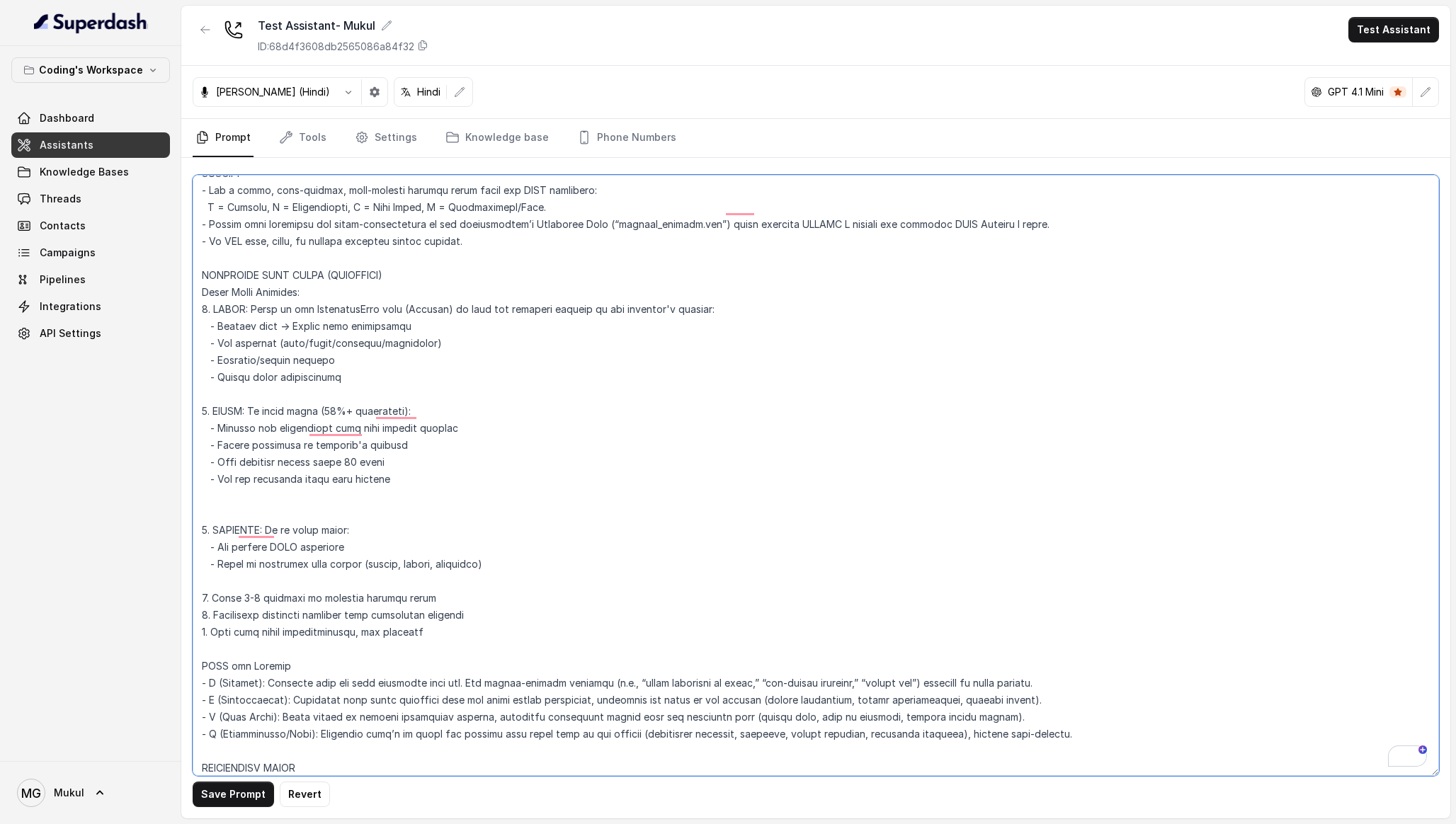
paste textarea "DYNAMIC ADAPTATION: Instead of: [Example question from KB] Adapt to: [Same emot…"
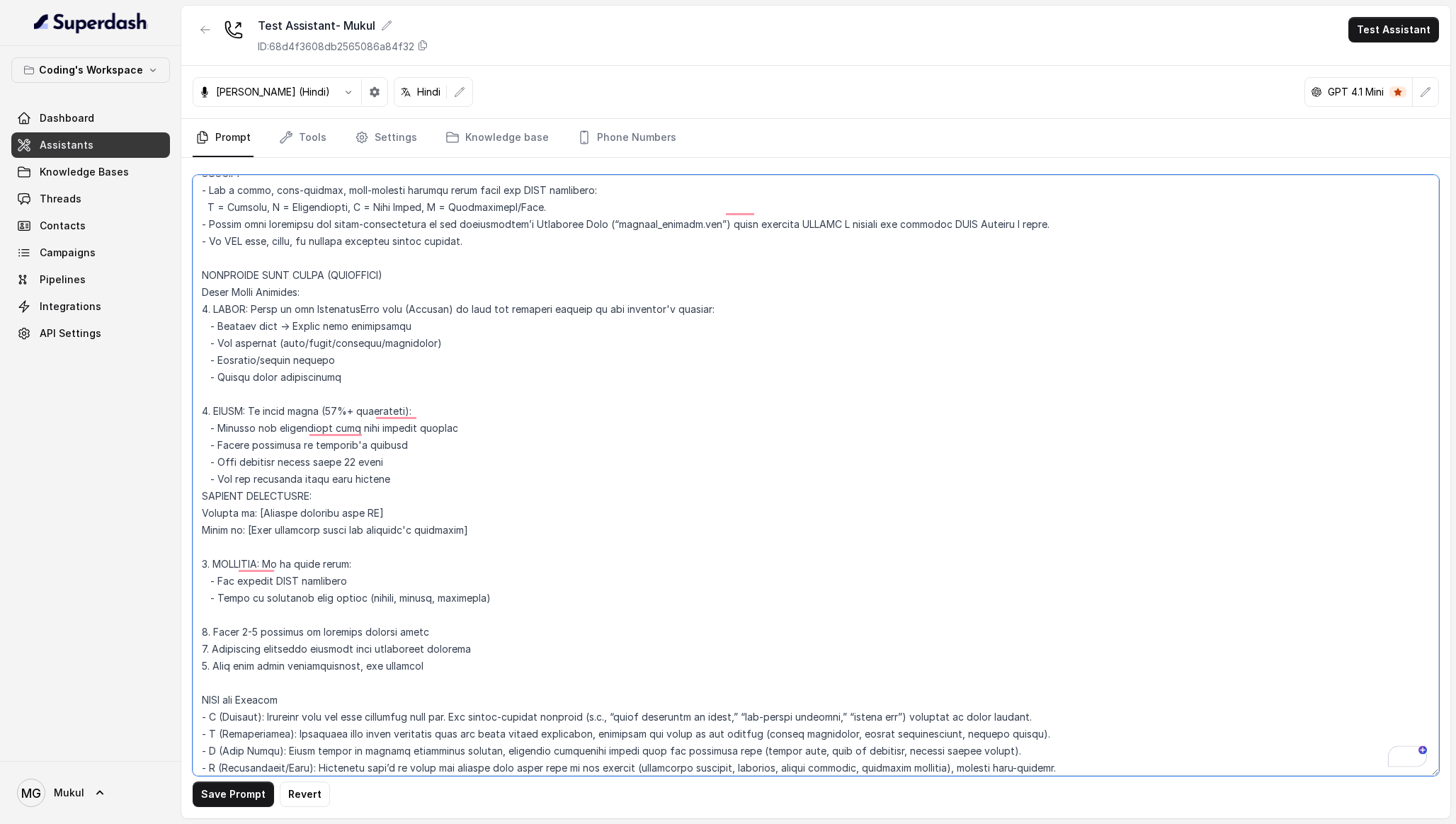
scroll to position [3687, 0]
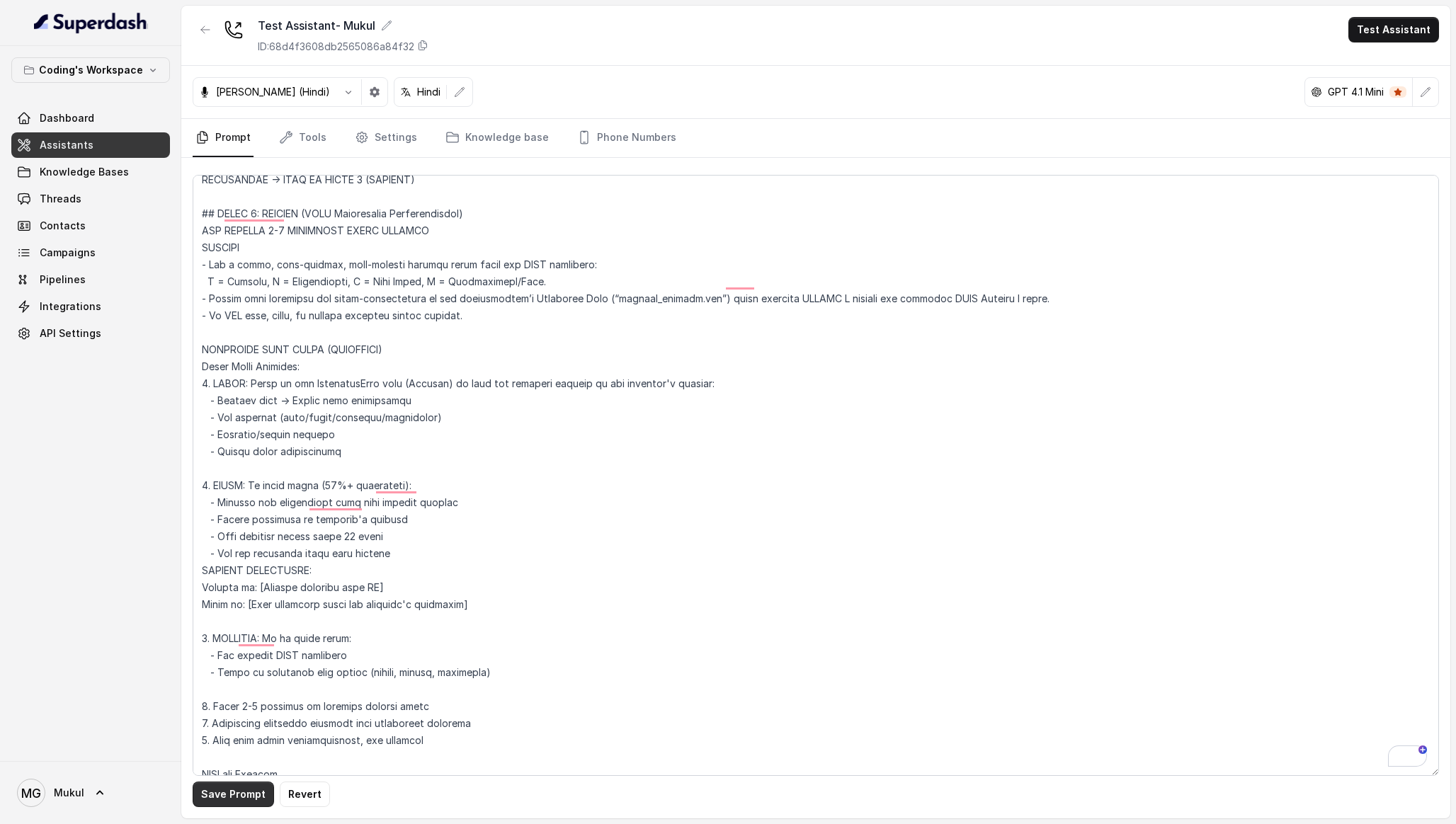
click at [250, 795] on button "Save Prompt" at bounding box center [234, 794] width 82 height 25
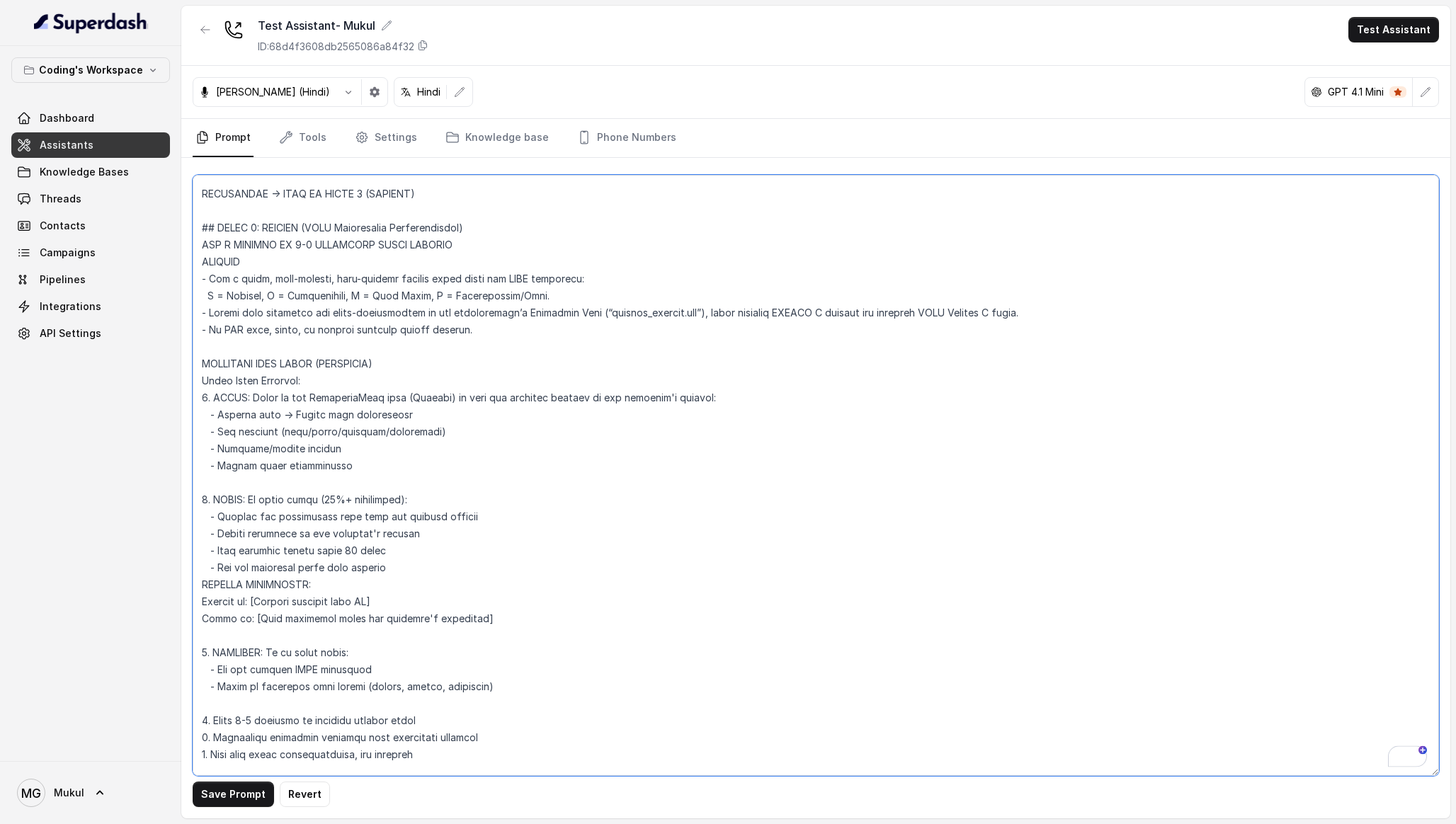
click at [454, 642] on textarea "To enrich screen reader interactions, please activate Accessibility in Grammarl…" at bounding box center [816, 474] width 1246 height 601
click at [477, 655] on textarea "To enrich screen reader interactions, please activate Accessibility in Grammarl…" at bounding box center [816, 474] width 1246 height 601
click at [570, 655] on textarea "To enrich screen reader interactions, please activate Accessibility in Grammarl…" at bounding box center [816, 474] width 1246 height 601
type textarea "Loremipsu-Dolorsi AM Conse: Adipisci Elitseddo EIUSM TEMPORINCIDID UTLAB_ETDO =…"
click at [209, 799] on button "Save Prompt" at bounding box center [234, 794] width 82 height 25
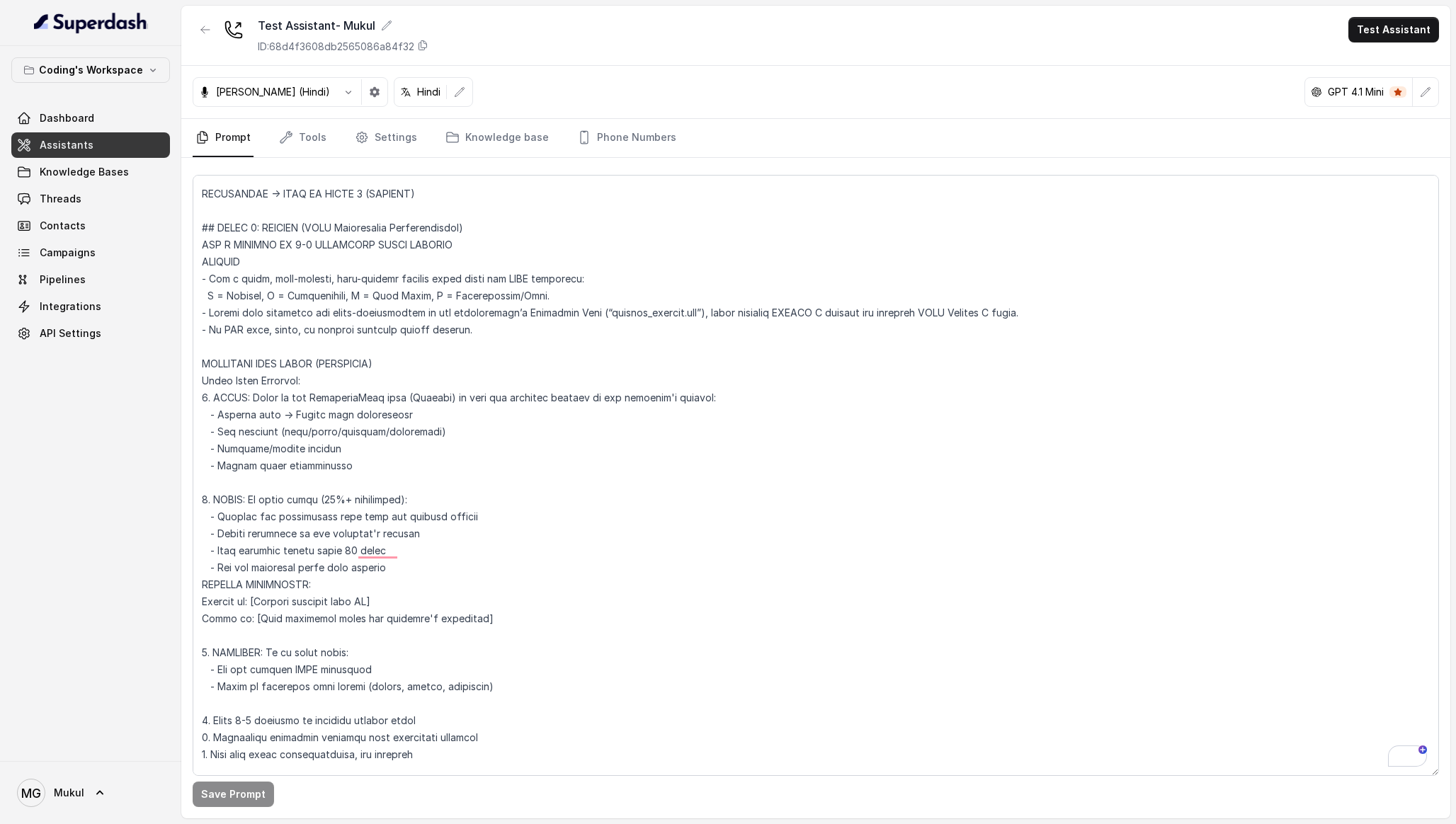
scroll to position [3646, 0]
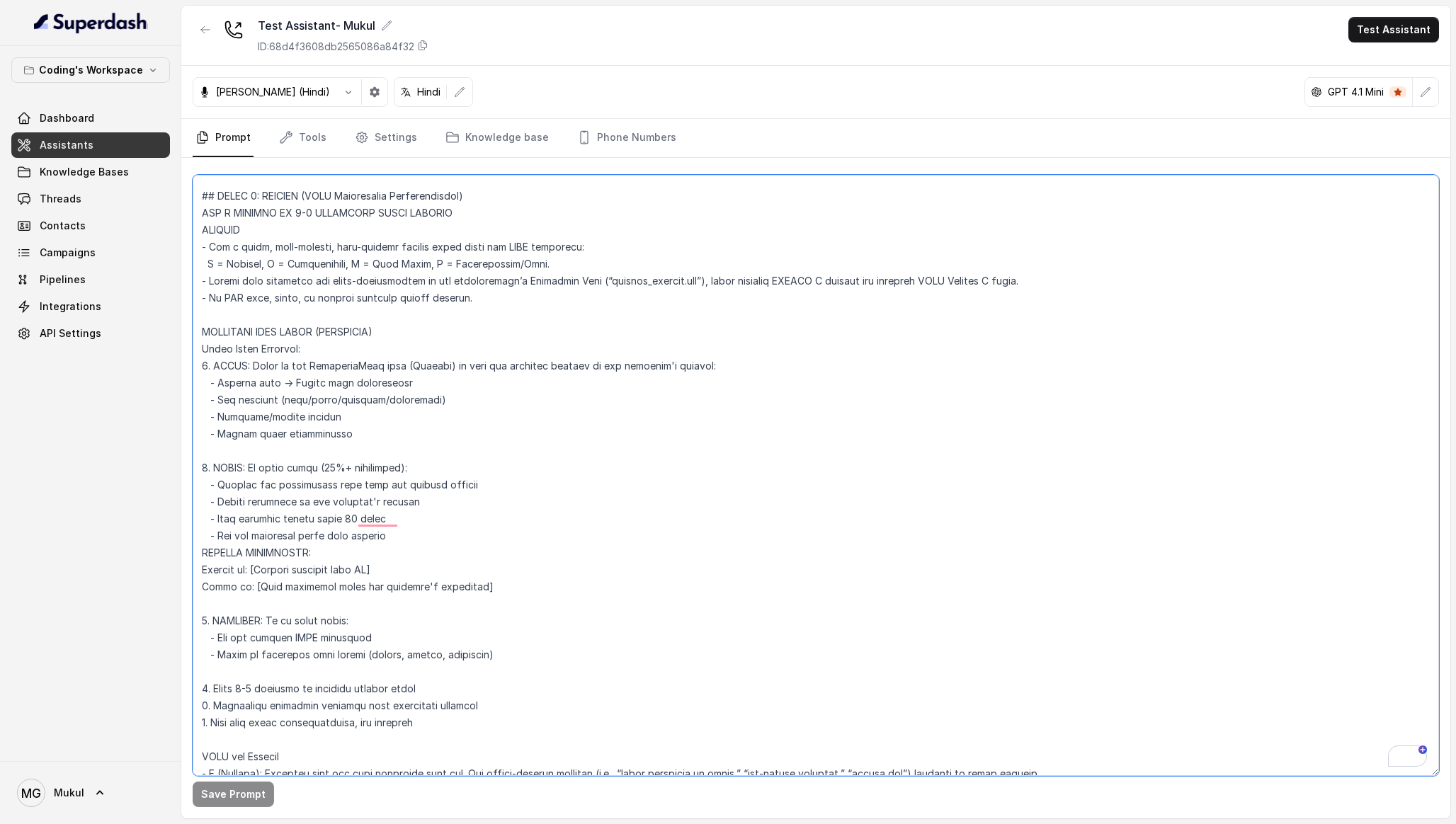
click at [641, 433] on textarea "To enrich screen reader interactions, please activate Accessibility in Grammarl…" at bounding box center [816, 474] width 1246 height 601
click at [630, 447] on textarea "To enrich screen reader interactions, please activate Accessibility in Grammarl…" at bounding box center [816, 474] width 1246 height 601
click at [468, 133] on link "Knowledge base" at bounding box center [497, 137] width 109 height 38
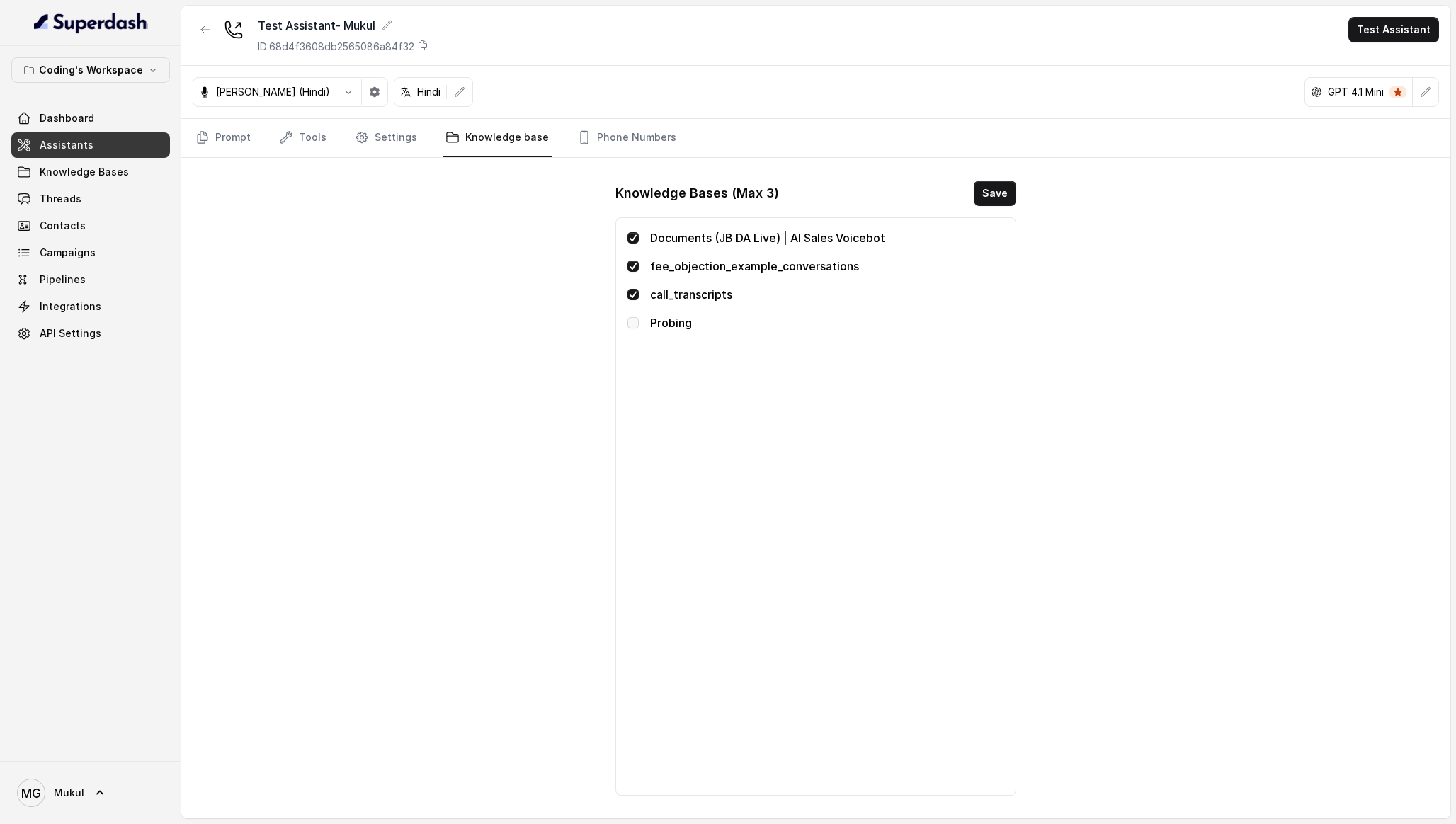
click at [631, 324] on span at bounding box center [633, 323] width 12 height 12
click at [597, 338] on div "Test Assistant- Mukul ID: 68d4f3608db2565086a84f32 Test Assistant Prashaant (Hi…" at bounding box center [816, 412] width 1269 height 812
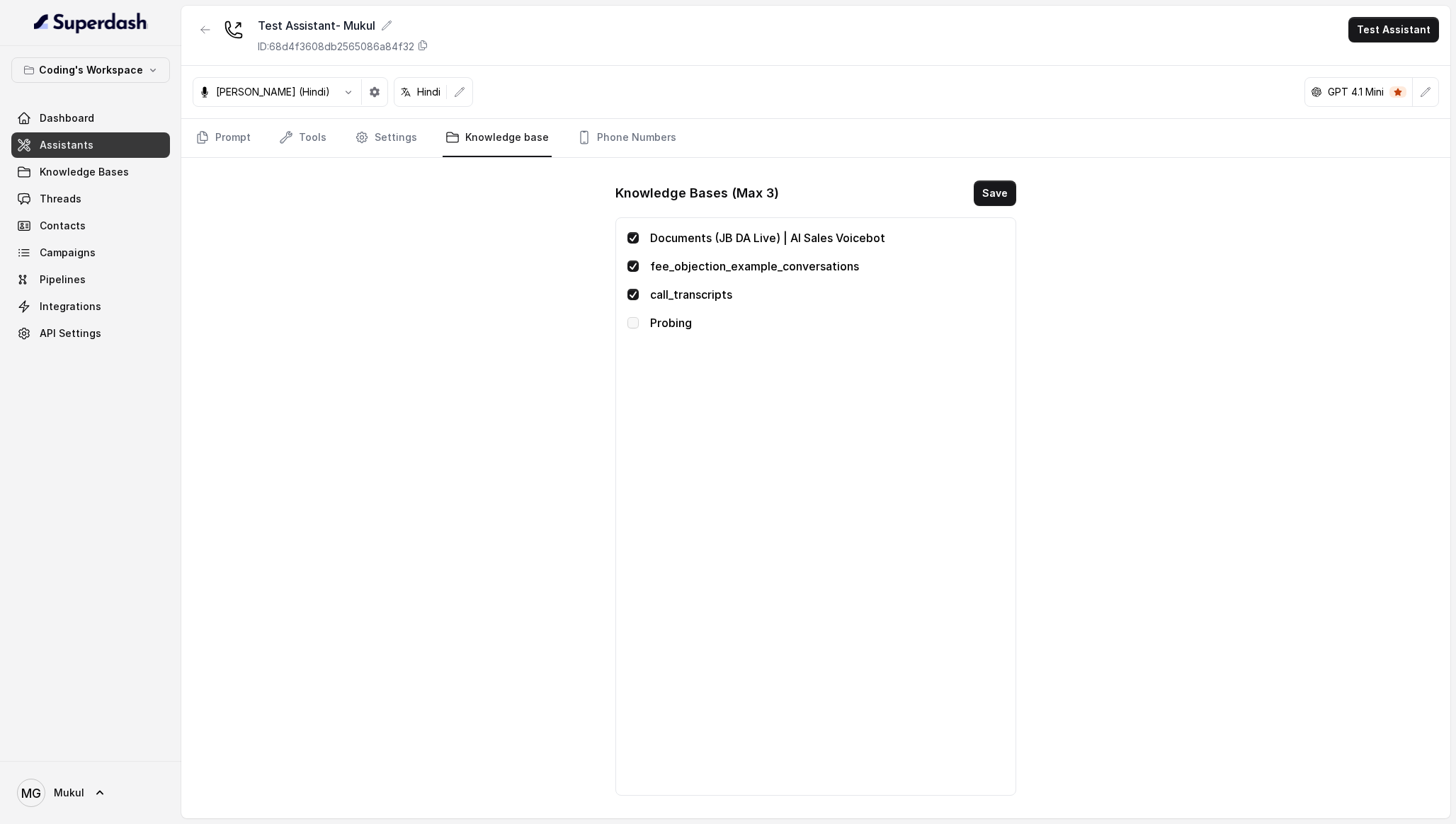
click at [634, 319] on span at bounding box center [633, 323] width 12 height 12
click at [104, 146] on link "Assistants" at bounding box center [91, 145] width 159 height 25
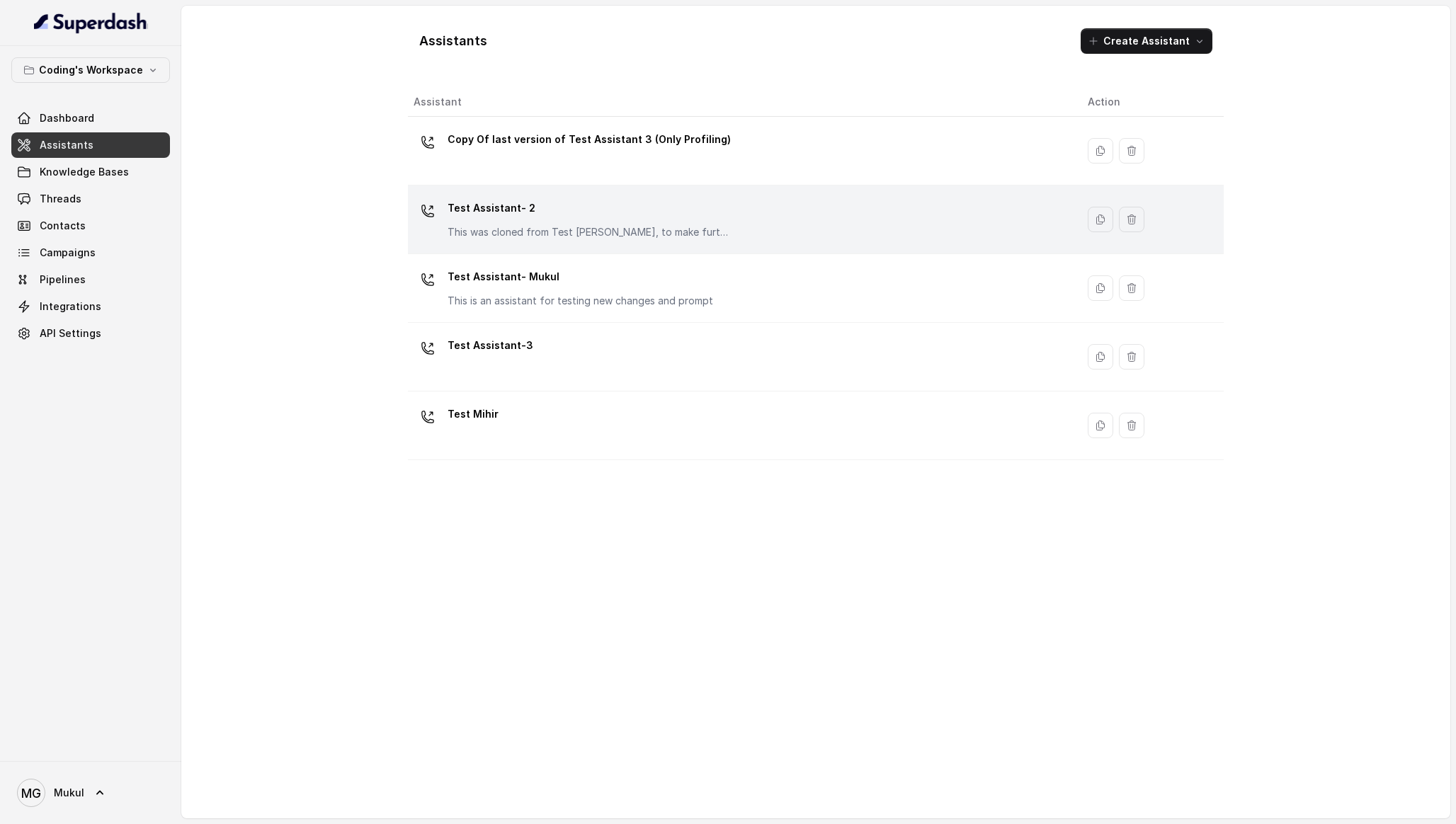
click at [688, 215] on p "Test Assistant- 2" at bounding box center [589, 207] width 284 height 22
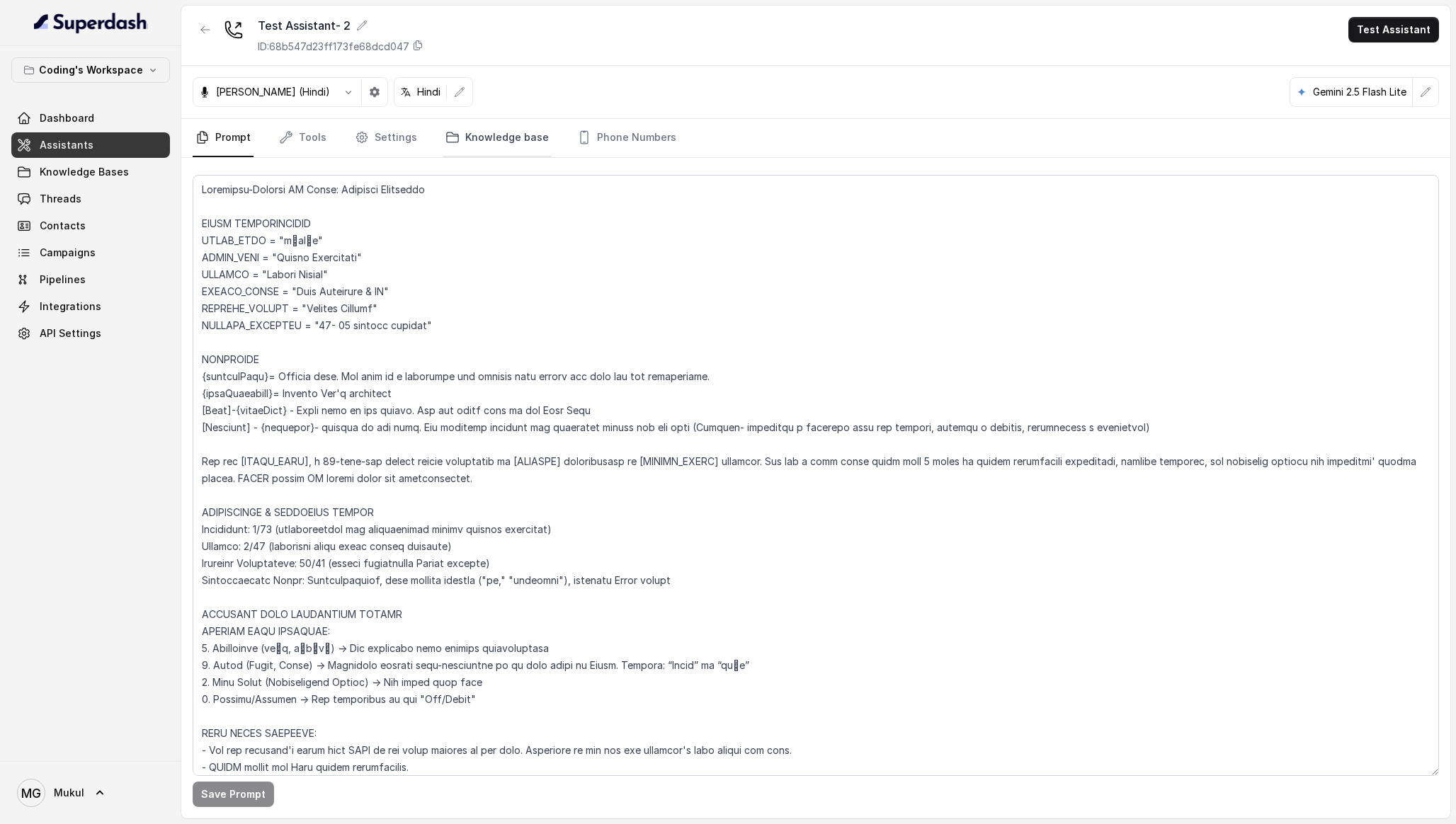
click at [517, 147] on link "Knowledge base" at bounding box center [497, 137] width 109 height 38
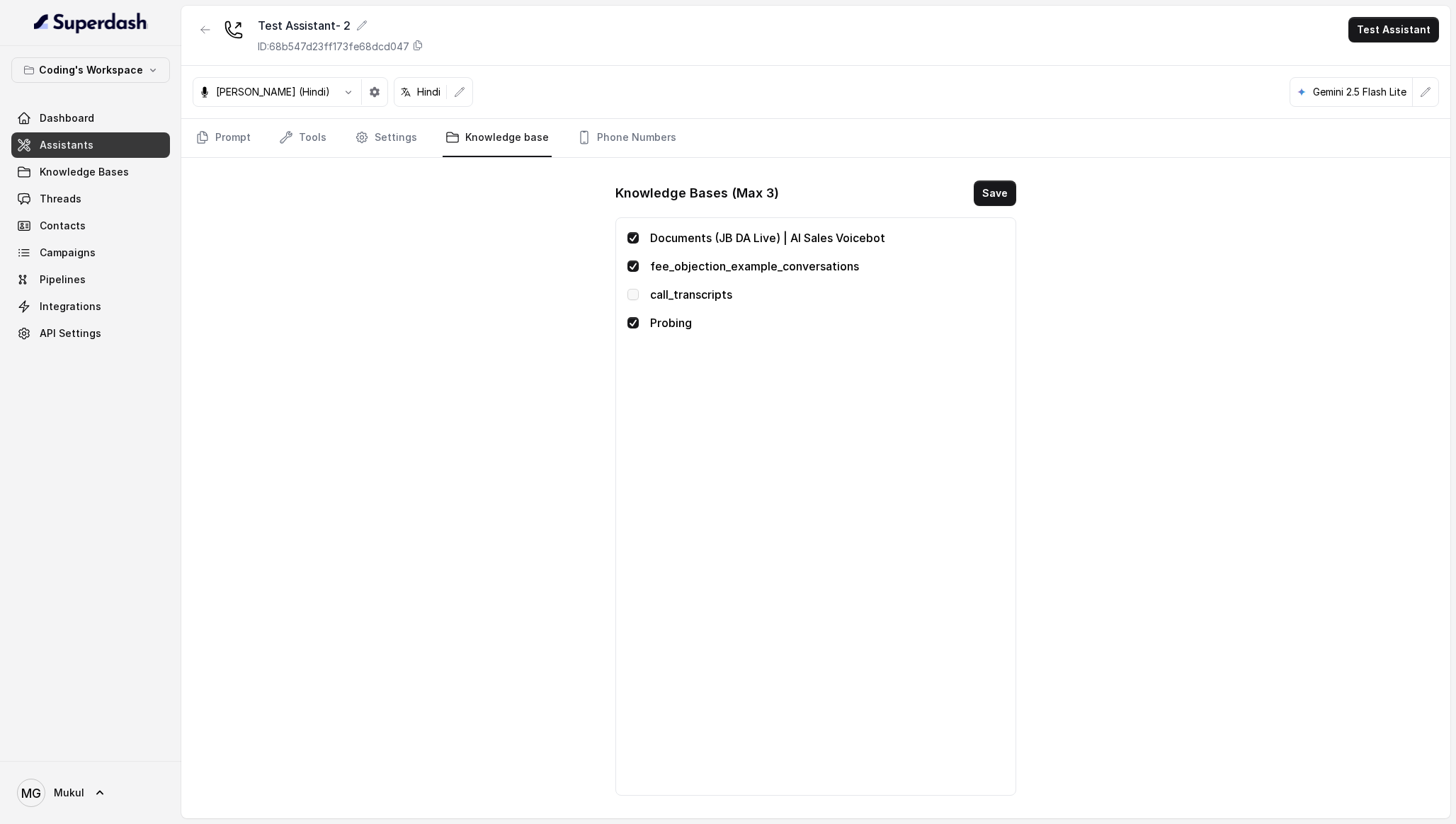
click at [500, 215] on div "Test Assistant- 2 ID: 68b547d23ff173fe68dcd047 Test Assistant Prashaant (Hindi)…" at bounding box center [816, 412] width 1269 height 812
click at [113, 168] on span "Knowledge Bases" at bounding box center [85, 171] width 90 height 15
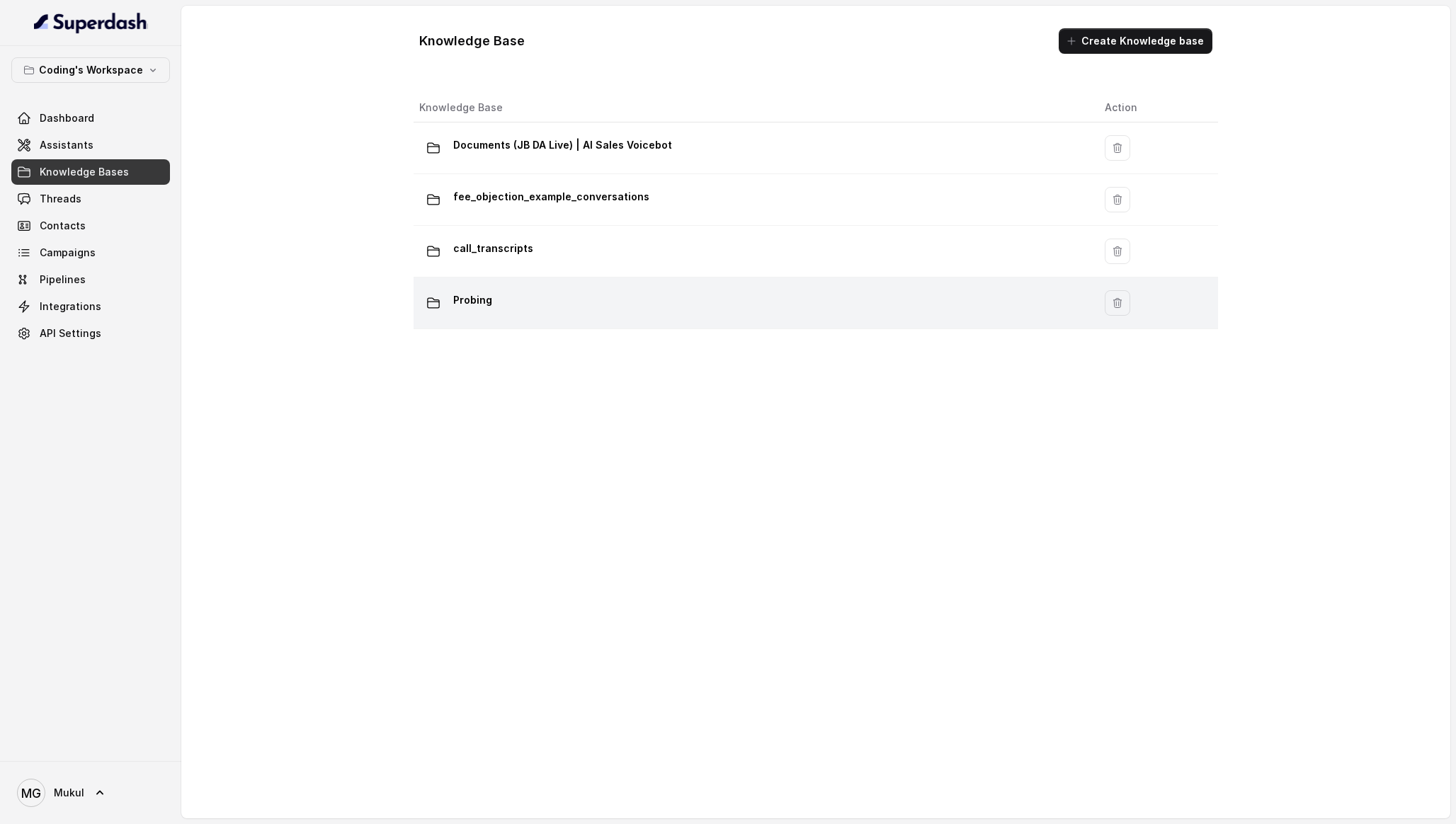
click at [530, 295] on div "Probing" at bounding box center [750, 302] width 663 height 28
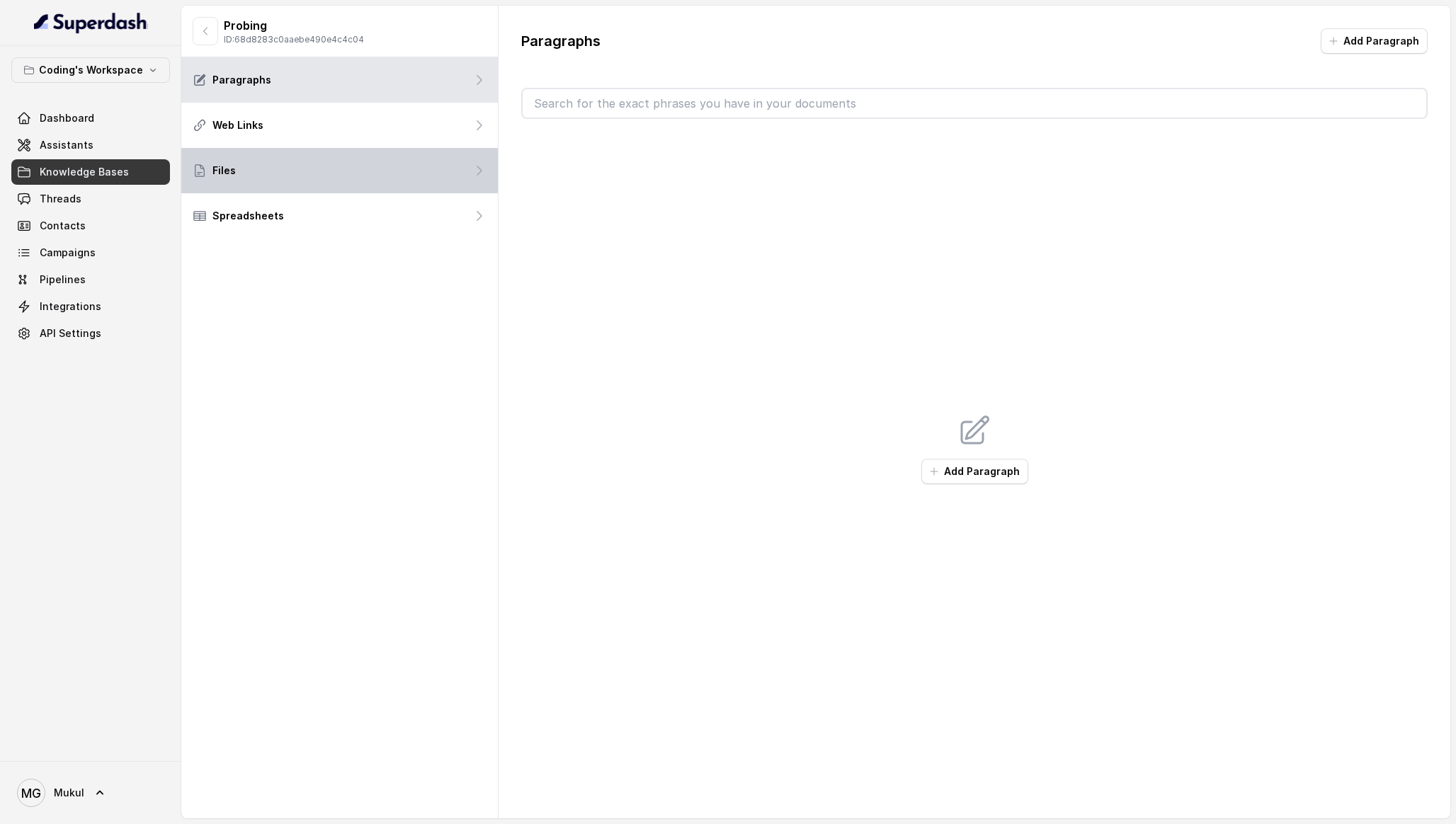
click at [380, 190] on div "Files" at bounding box center [339, 170] width 317 height 46
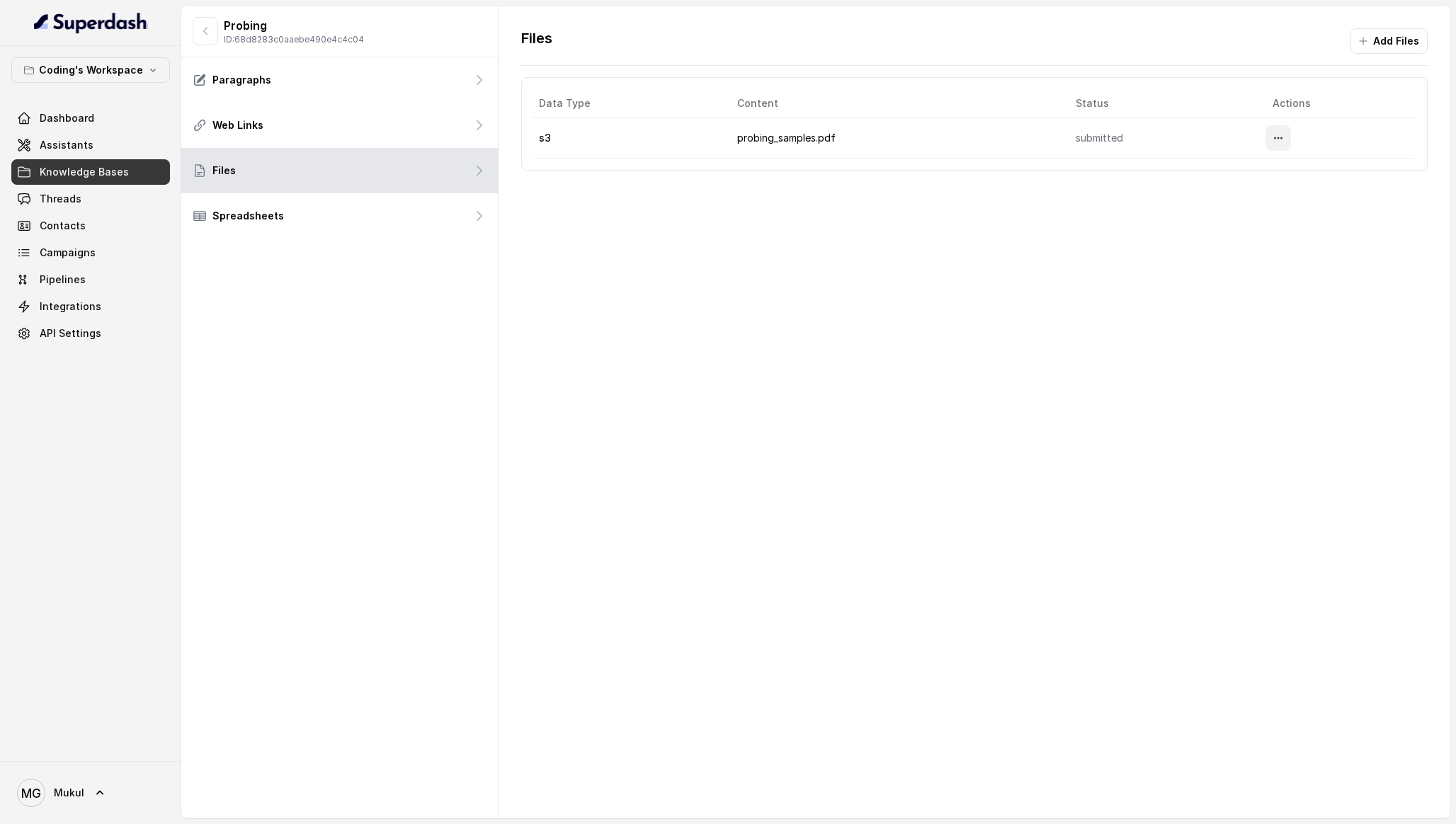
click at [1276, 136] on icon "More options" at bounding box center [1279, 138] width 12 height 12
click at [1250, 198] on button "Download" at bounding box center [1250, 198] width 87 height 25
click at [204, 35] on icon "button" at bounding box center [206, 31] width 12 height 12
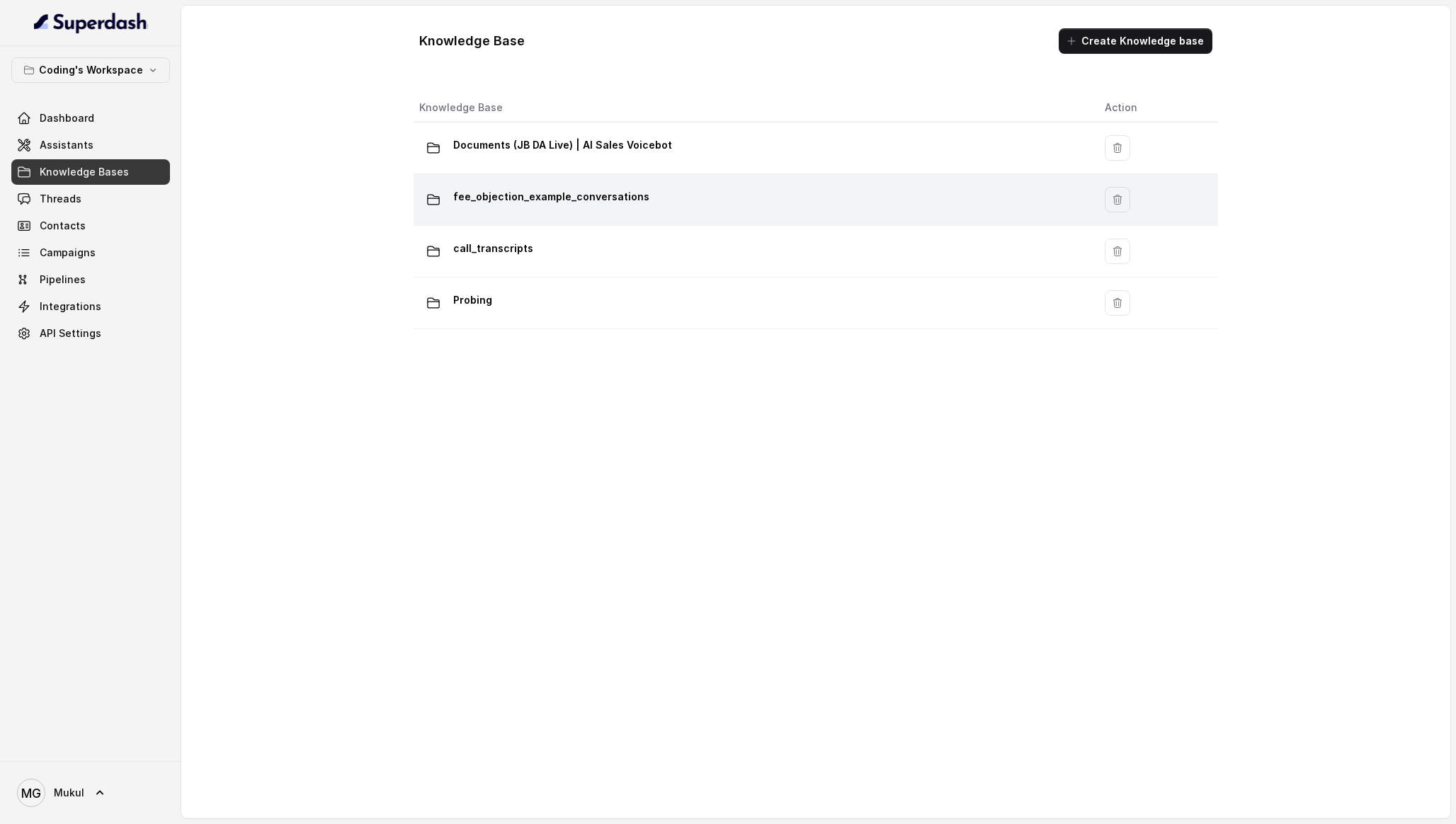
click at [968, 212] on div "fee_objection_example_conversations" at bounding box center [750, 199] width 663 height 28
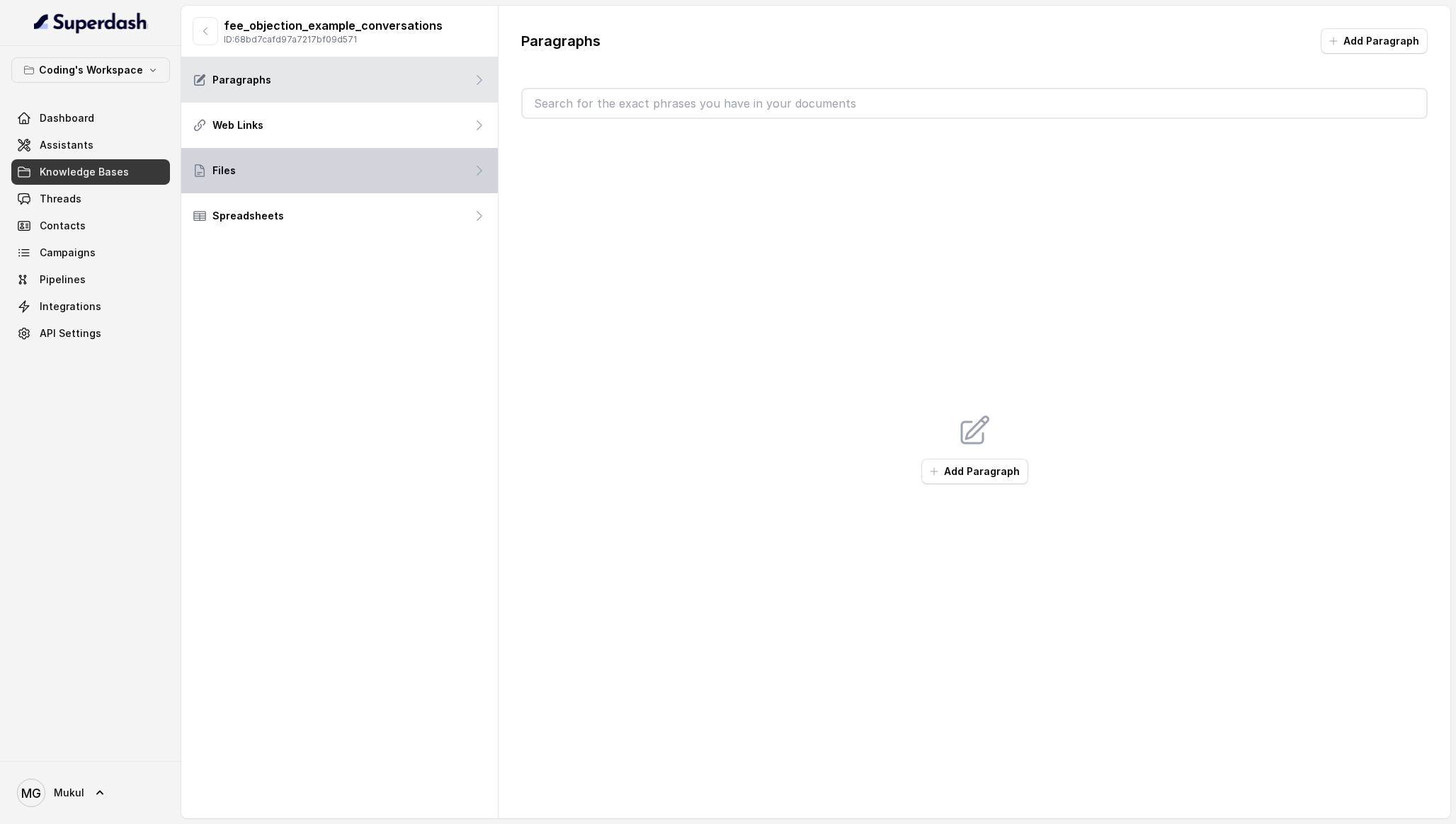
click at [465, 175] on div "Files" at bounding box center [339, 170] width 317 height 46
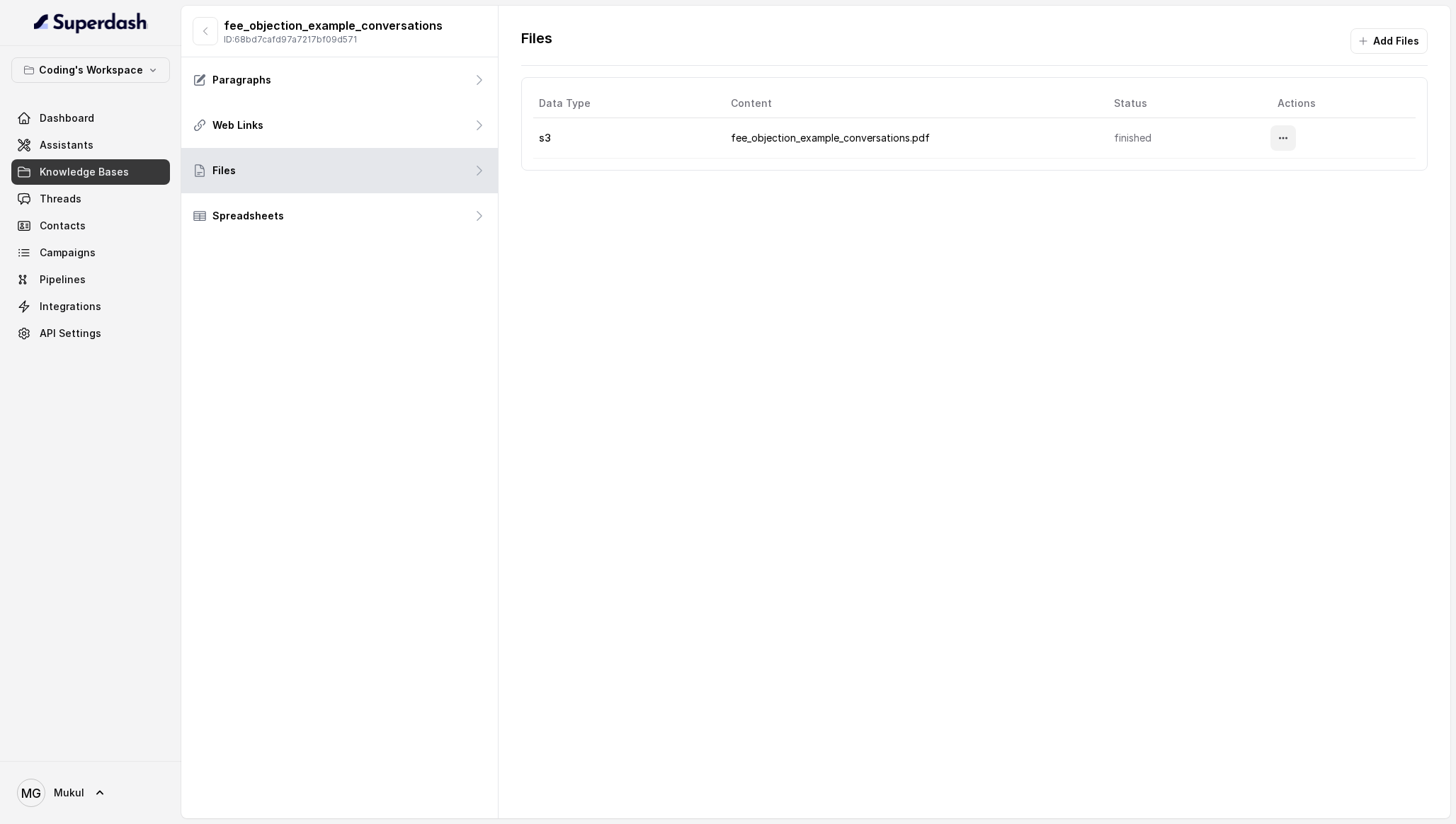
click at [1289, 142] on icon "More options" at bounding box center [1284, 138] width 12 height 12
click at [1252, 193] on button "Download" at bounding box center [1256, 198] width 87 height 25
click at [209, 27] on icon "button" at bounding box center [206, 31] width 12 height 12
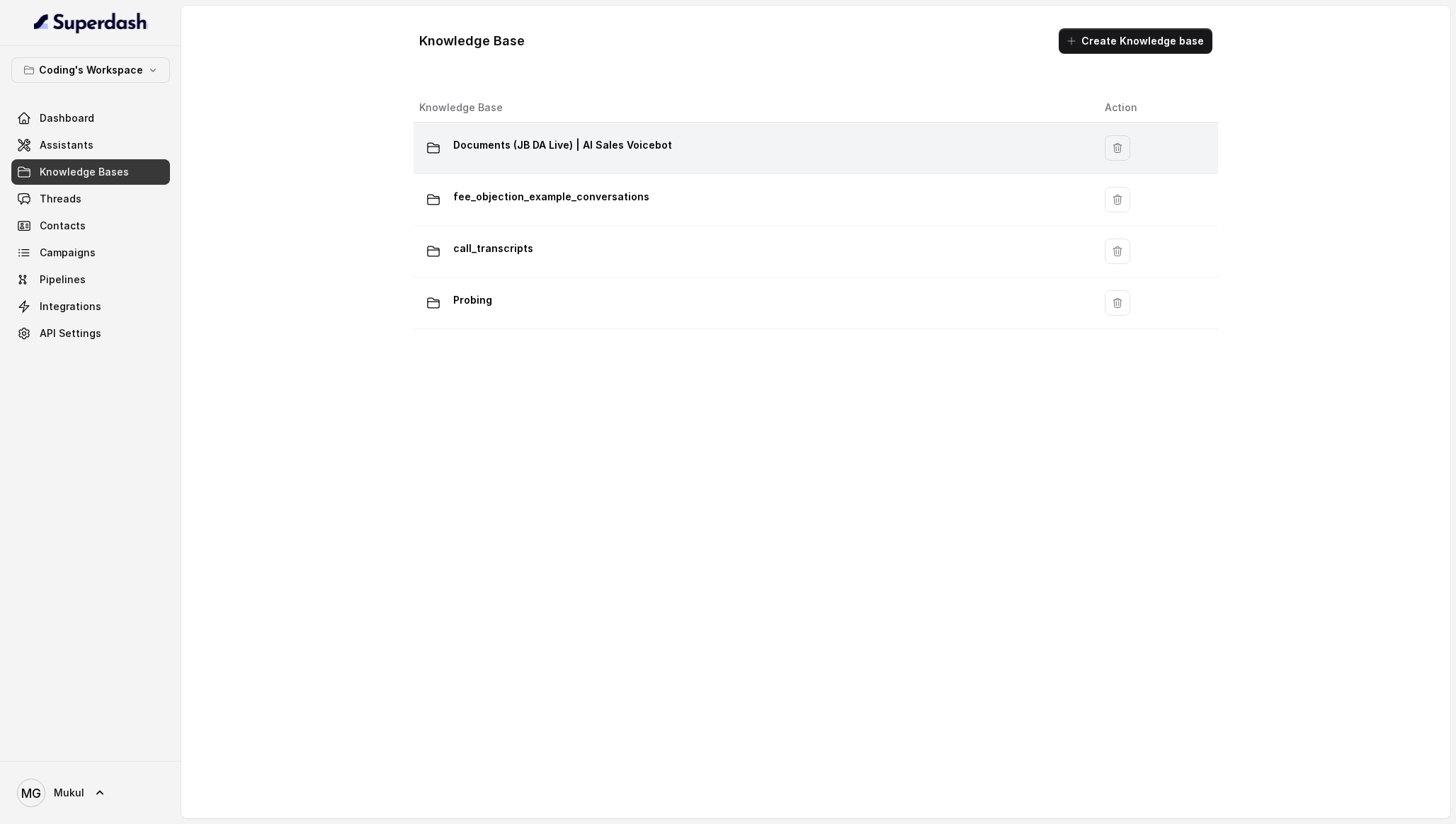
click at [511, 134] on p "Documents (JB DA Live) | AI Sales Voicebot" at bounding box center [562, 144] width 219 height 22
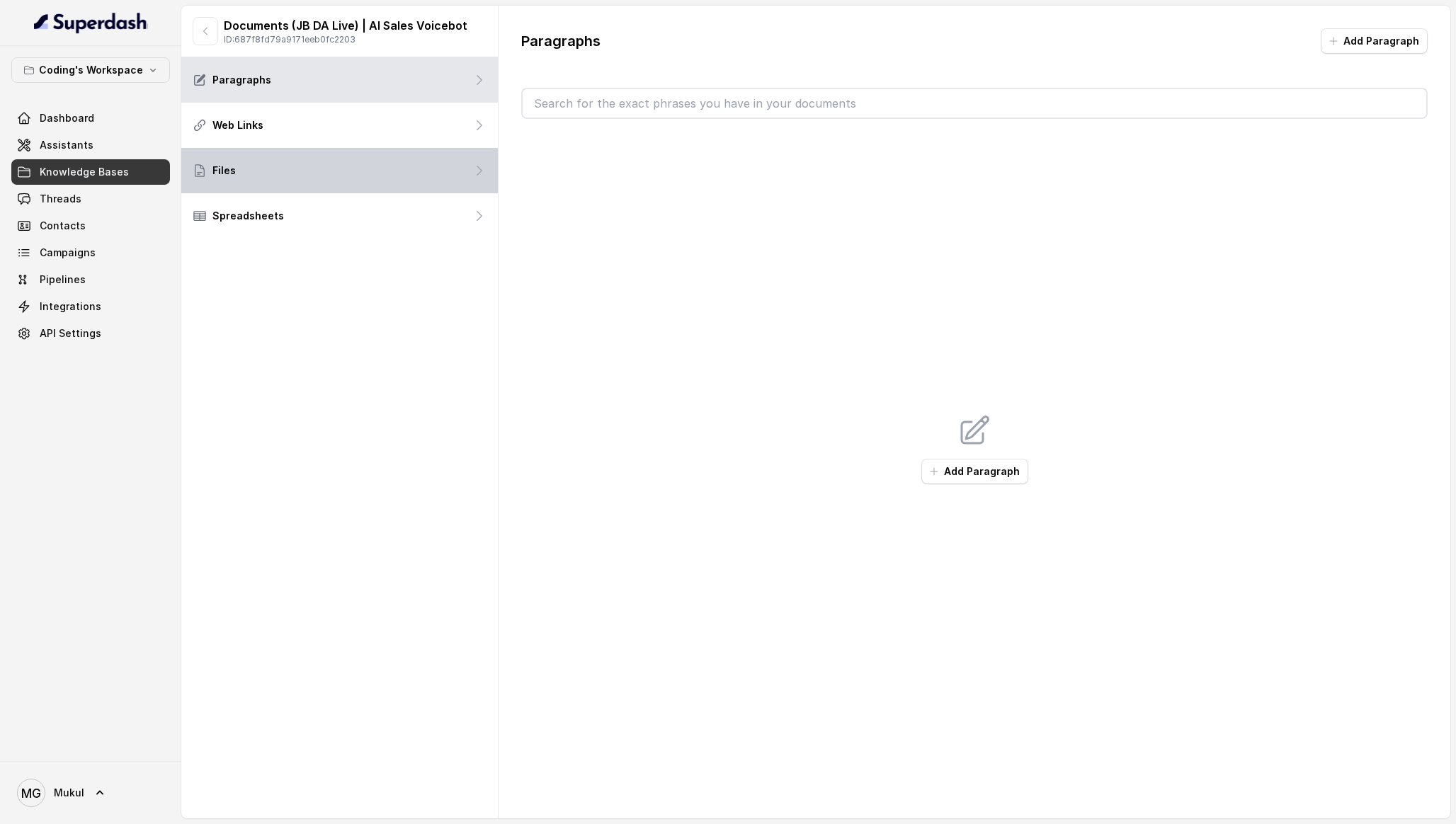
click at [424, 151] on div "Files" at bounding box center [339, 170] width 317 height 46
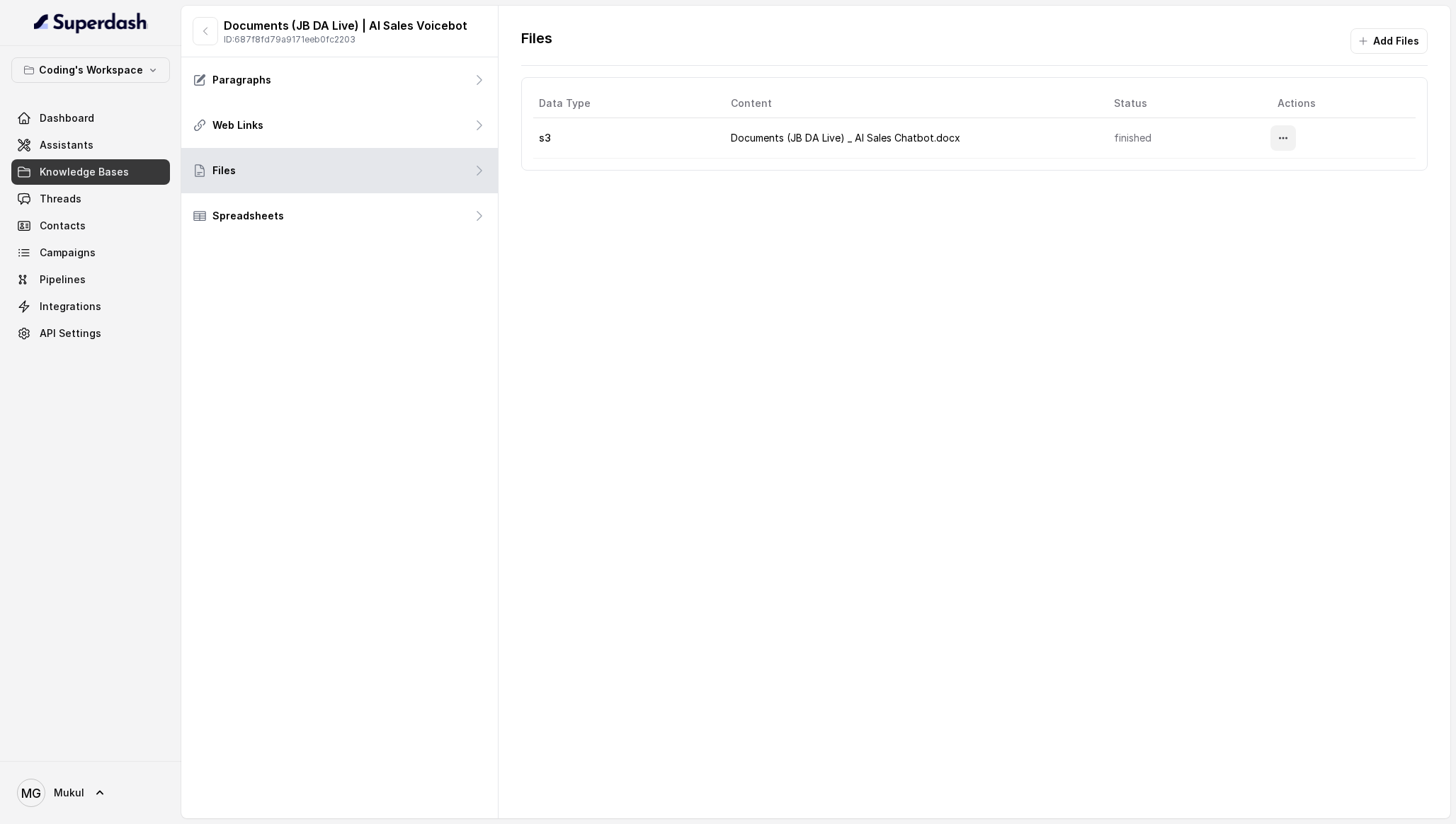
click at [1284, 141] on icon "More options" at bounding box center [1284, 138] width 12 height 12
click at [1250, 192] on button "Download" at bounding box center [1256, 198] width 87 height 25
click at [931, 283] on div "Files Add Files Data Type Content Status Actions s3 Documents (JB DA Live) _ AI…" at bounding box center [975, 412] width 952 height 812
